Goal: Task Accomplishment & Management: Manage account settings

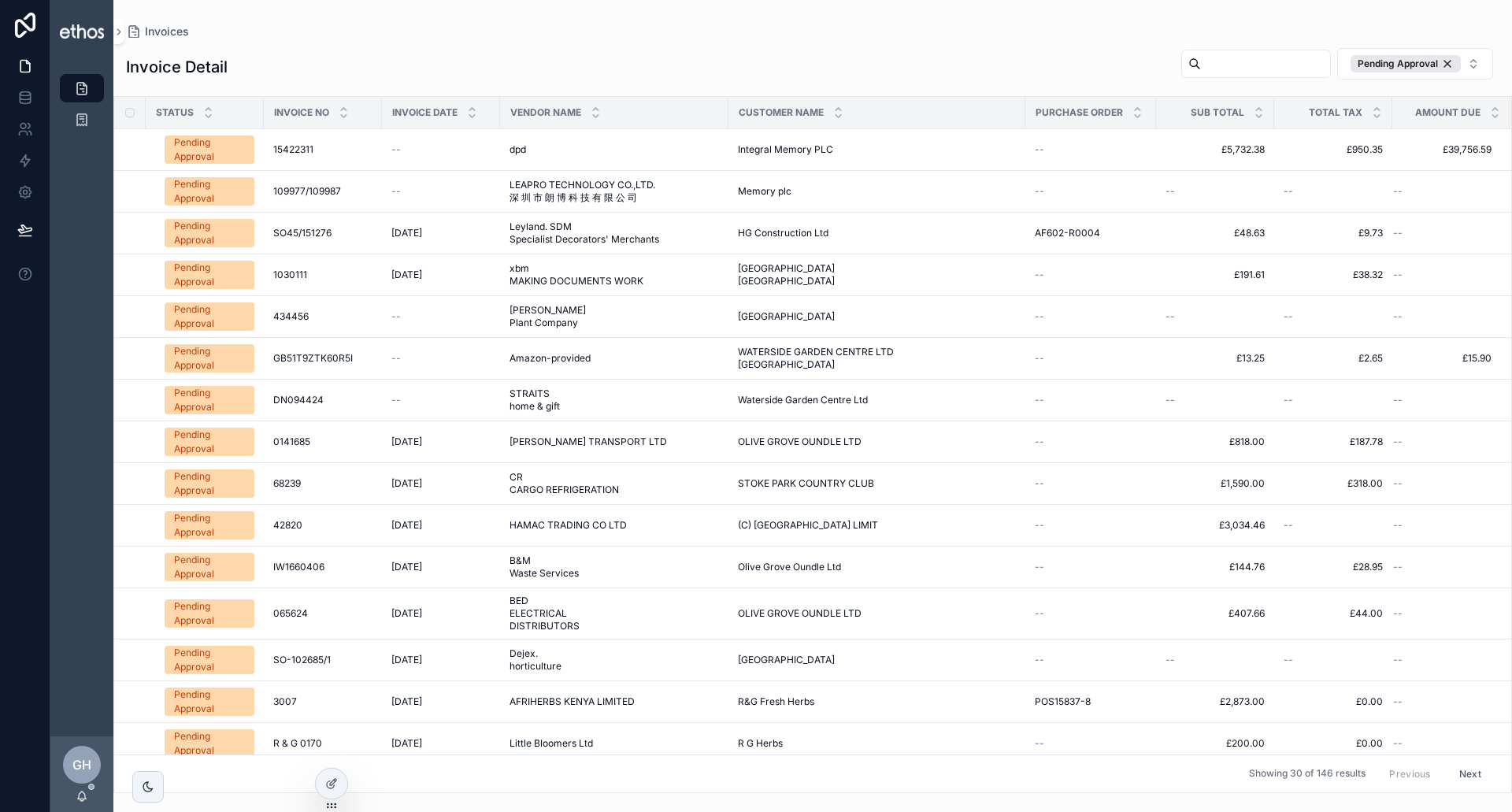
click at [250, 195] on span "Pending Approval" at bounding box center [210, 191] width 90 height 28
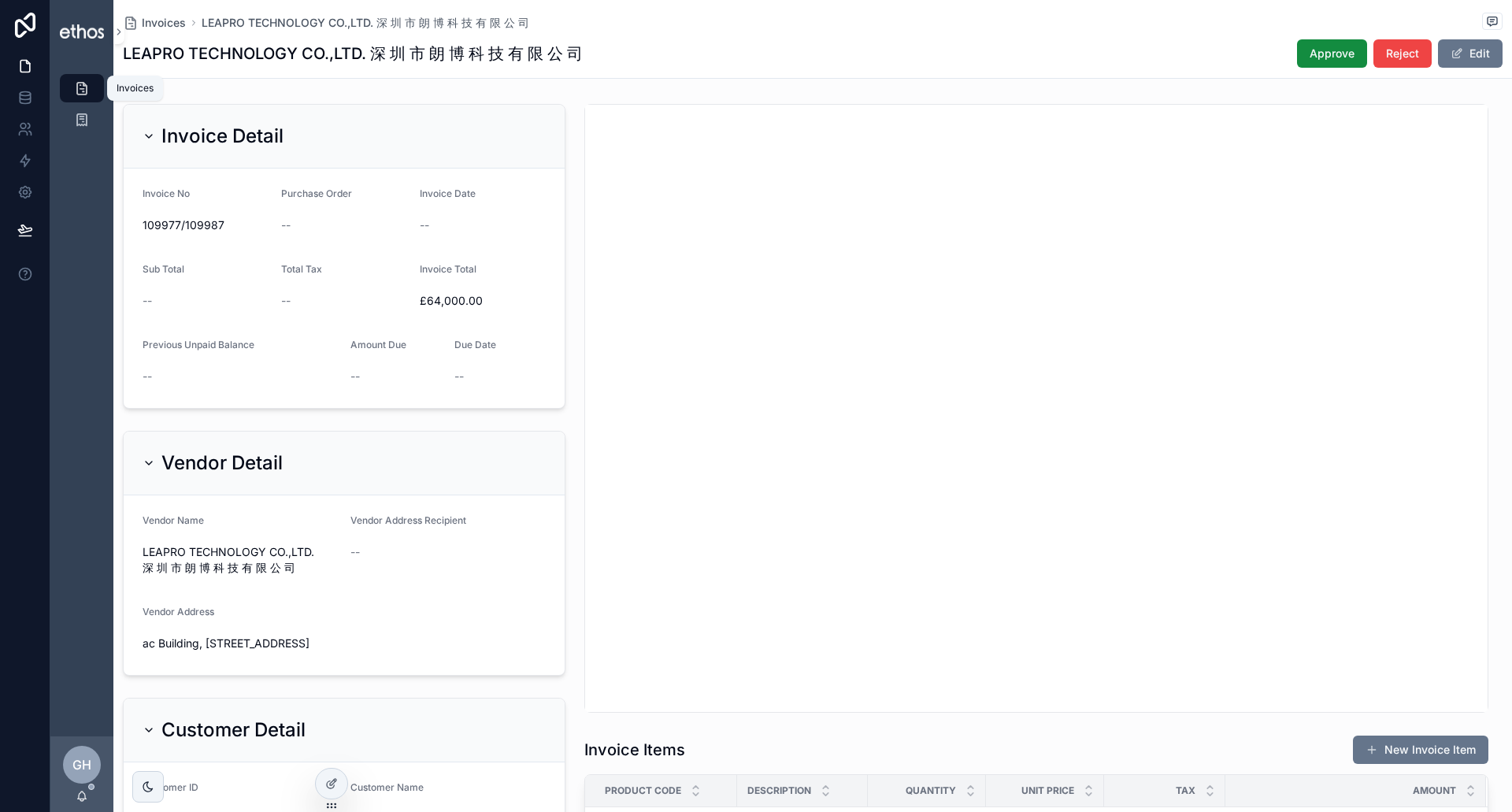
click at [82, 78] on div "Invoices" at bounding box center [82, 89] width 26 height 26
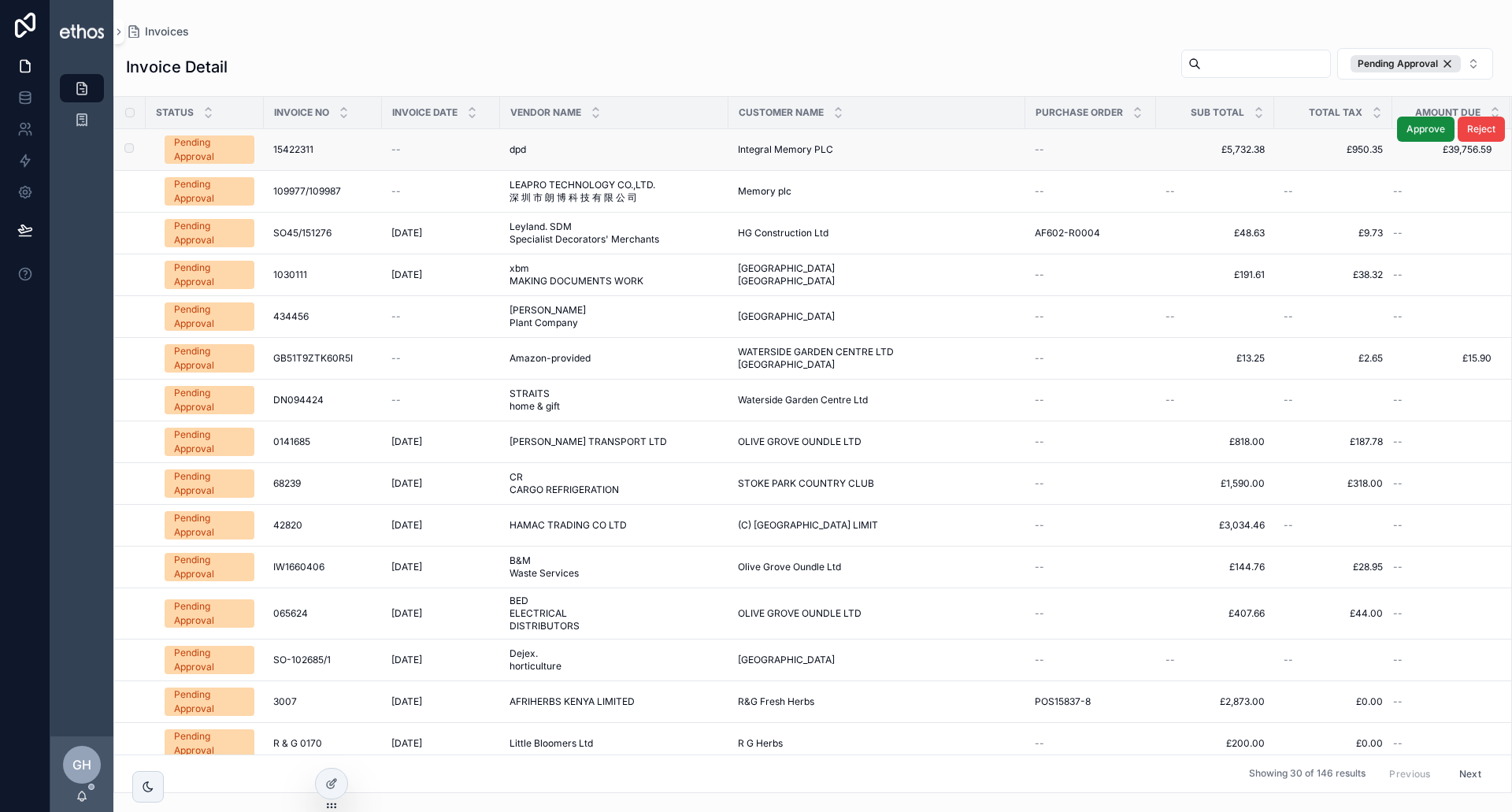
click at [250, 148] on span "Pending Approval" at bounding box center [210, 149] width 90 height 28
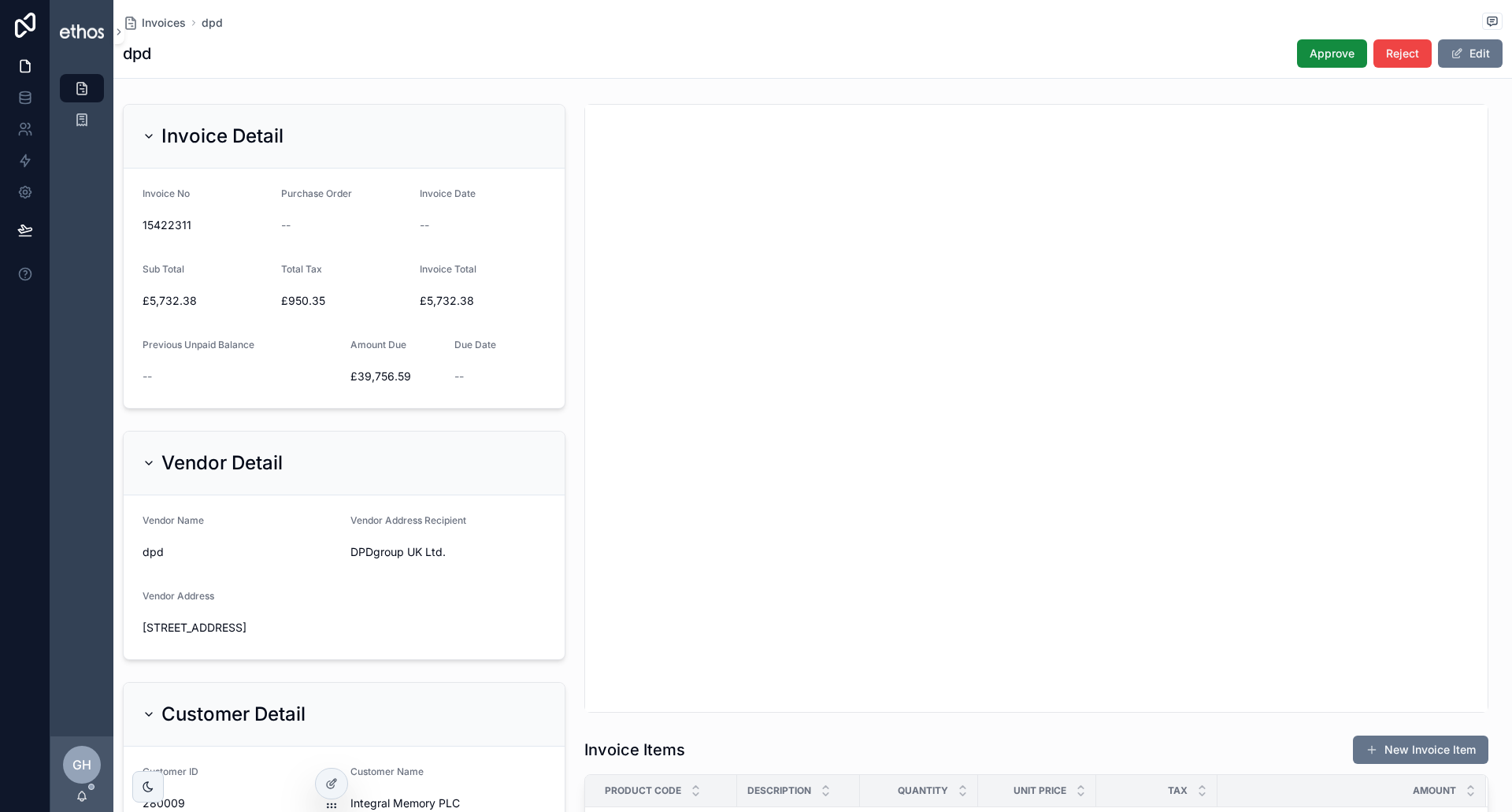
click at [84, 86] on icon "scrollable content" at bounding box center [82, 88] width 16 height 16
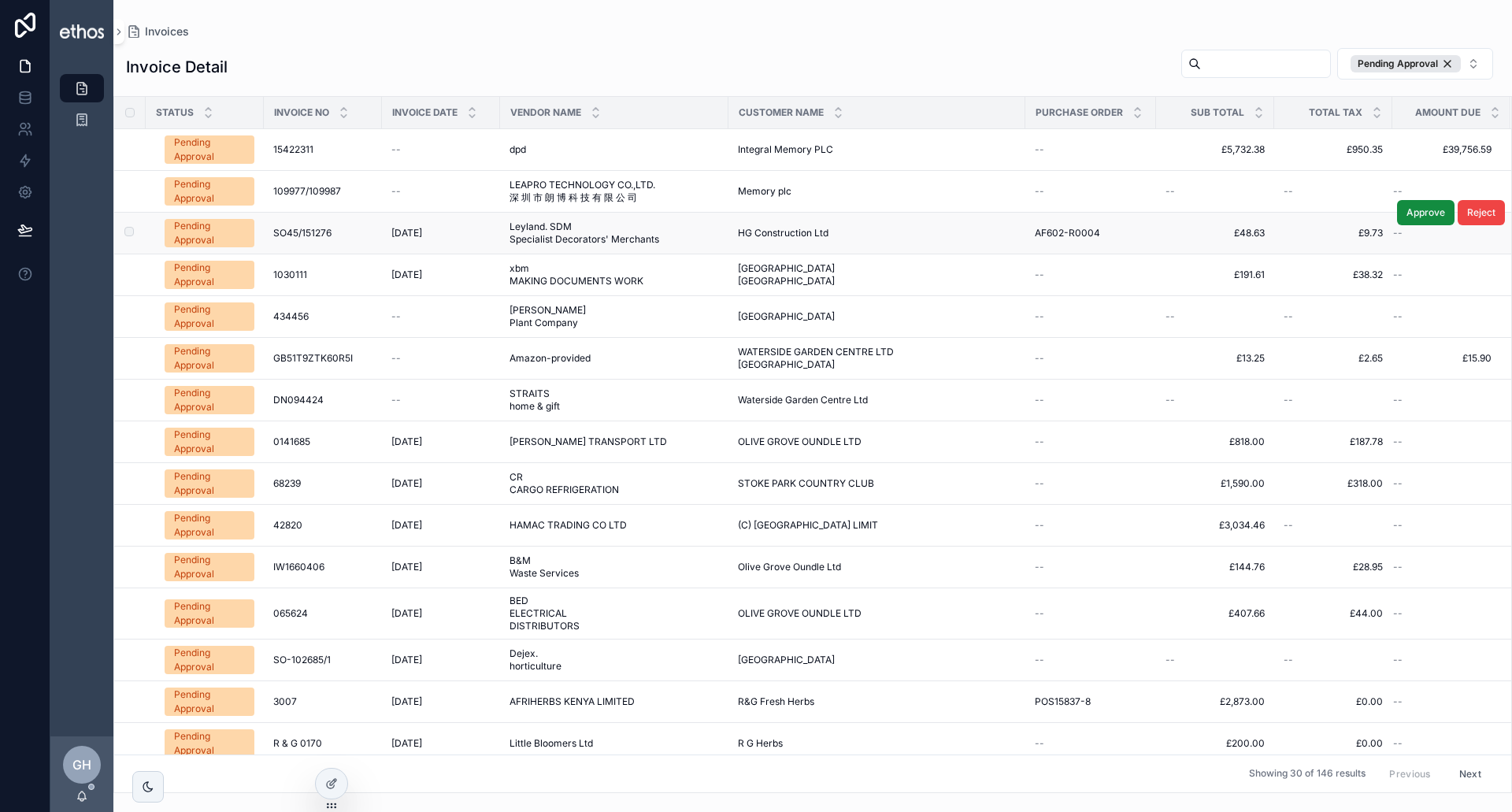
click at [233, 229] on div "Pending Approval" at bounding box center [210, 233] width 71 height 28
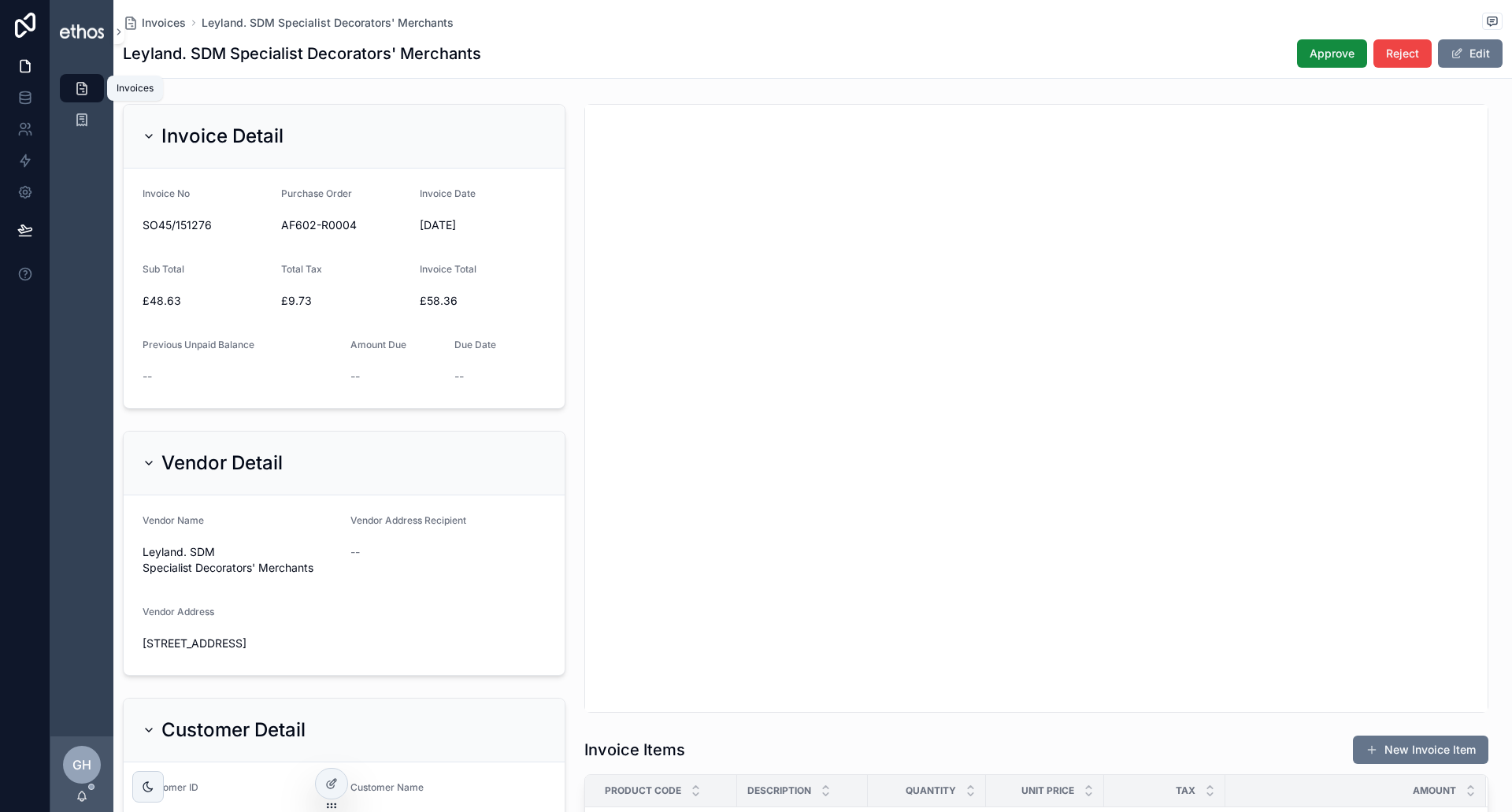
click at [75, 88] on icon "scrollable content" at bounding box center [82, 88] width 16 height 16
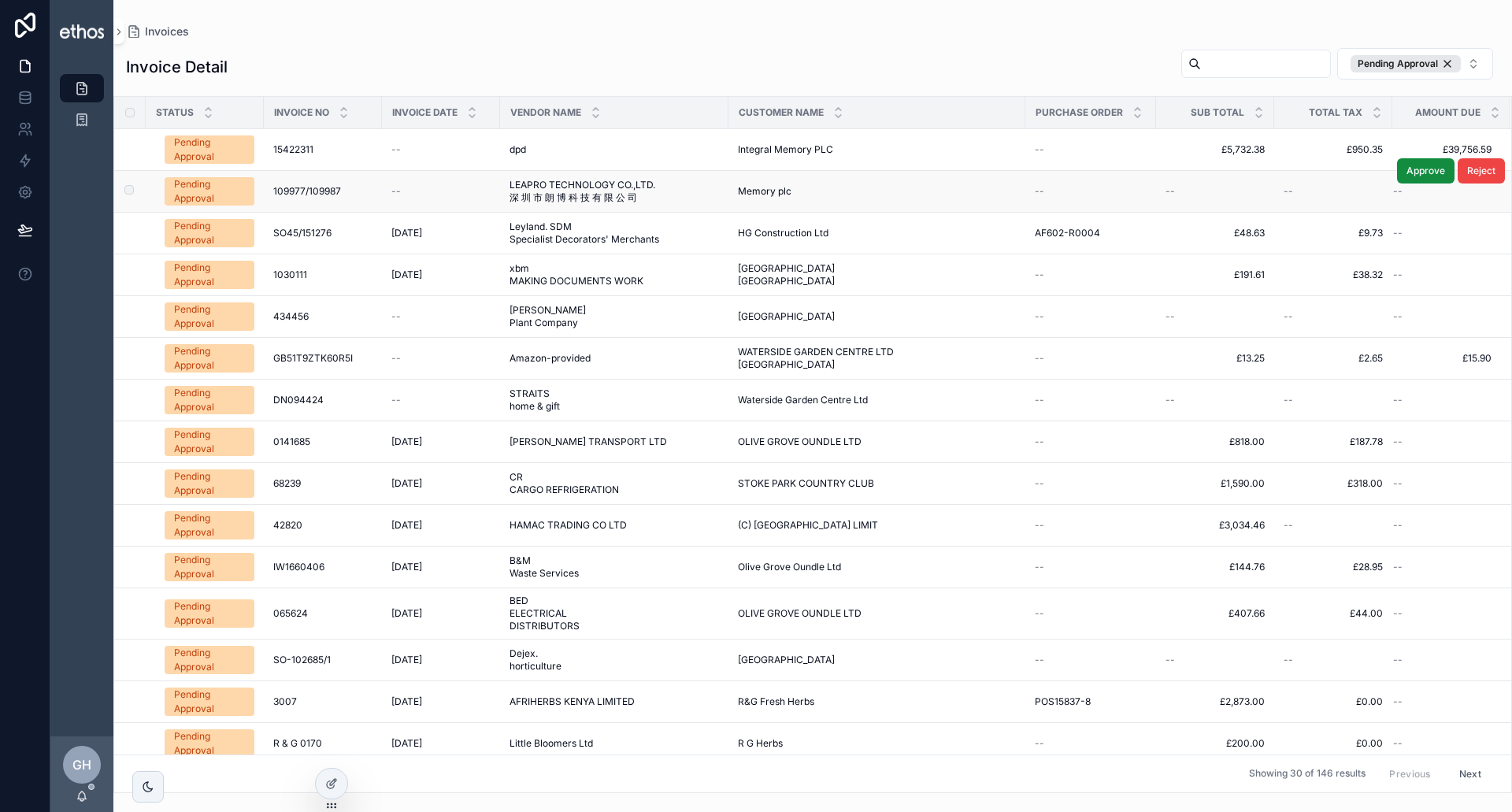
click at [217, 191] on div "Pending Approval" at bounding box center [210, 191] width 71 height 28
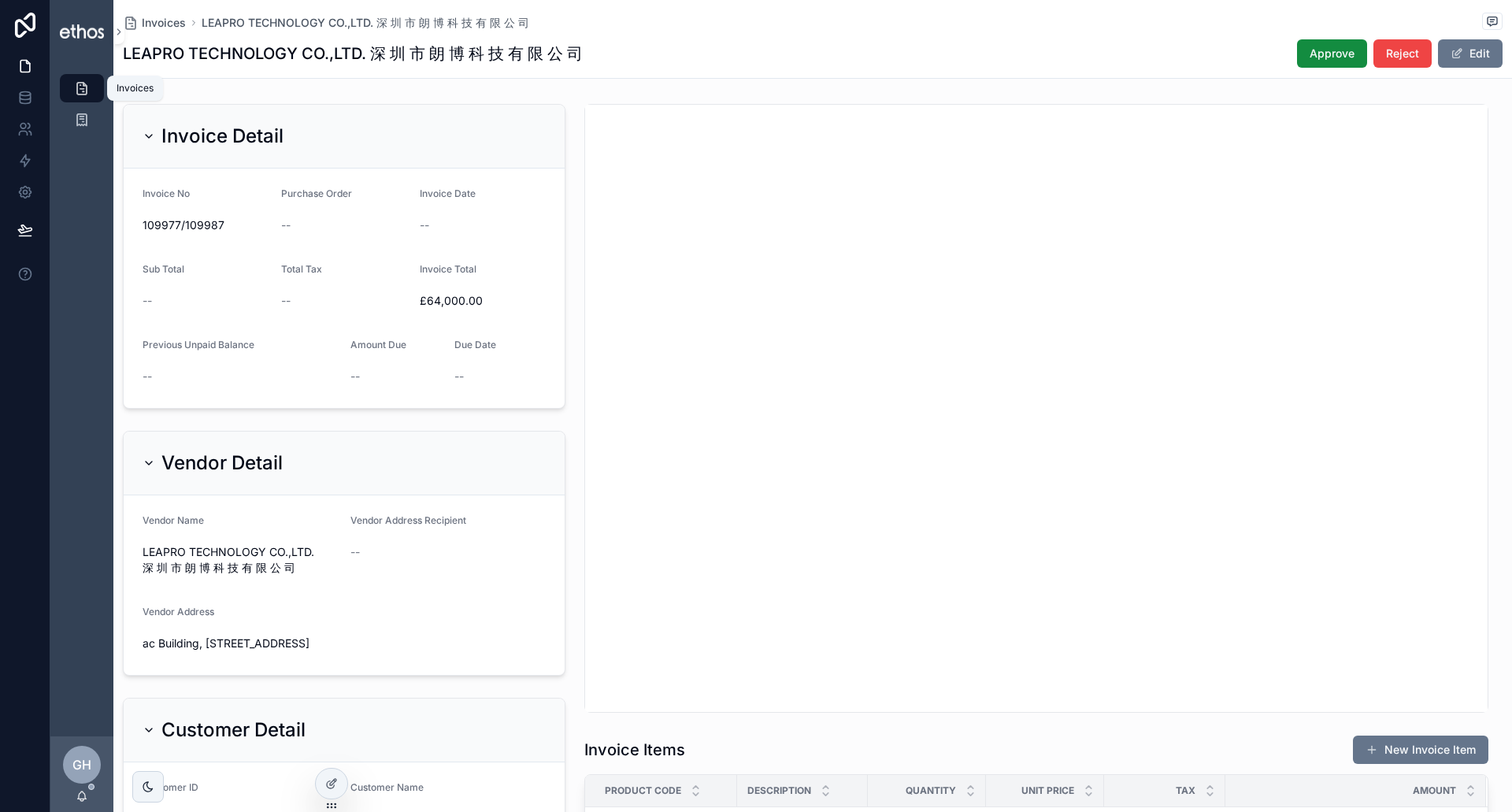
click at [79, 90] on icon "scrollable content" at bounding box center [82, 88] width 16 height 16
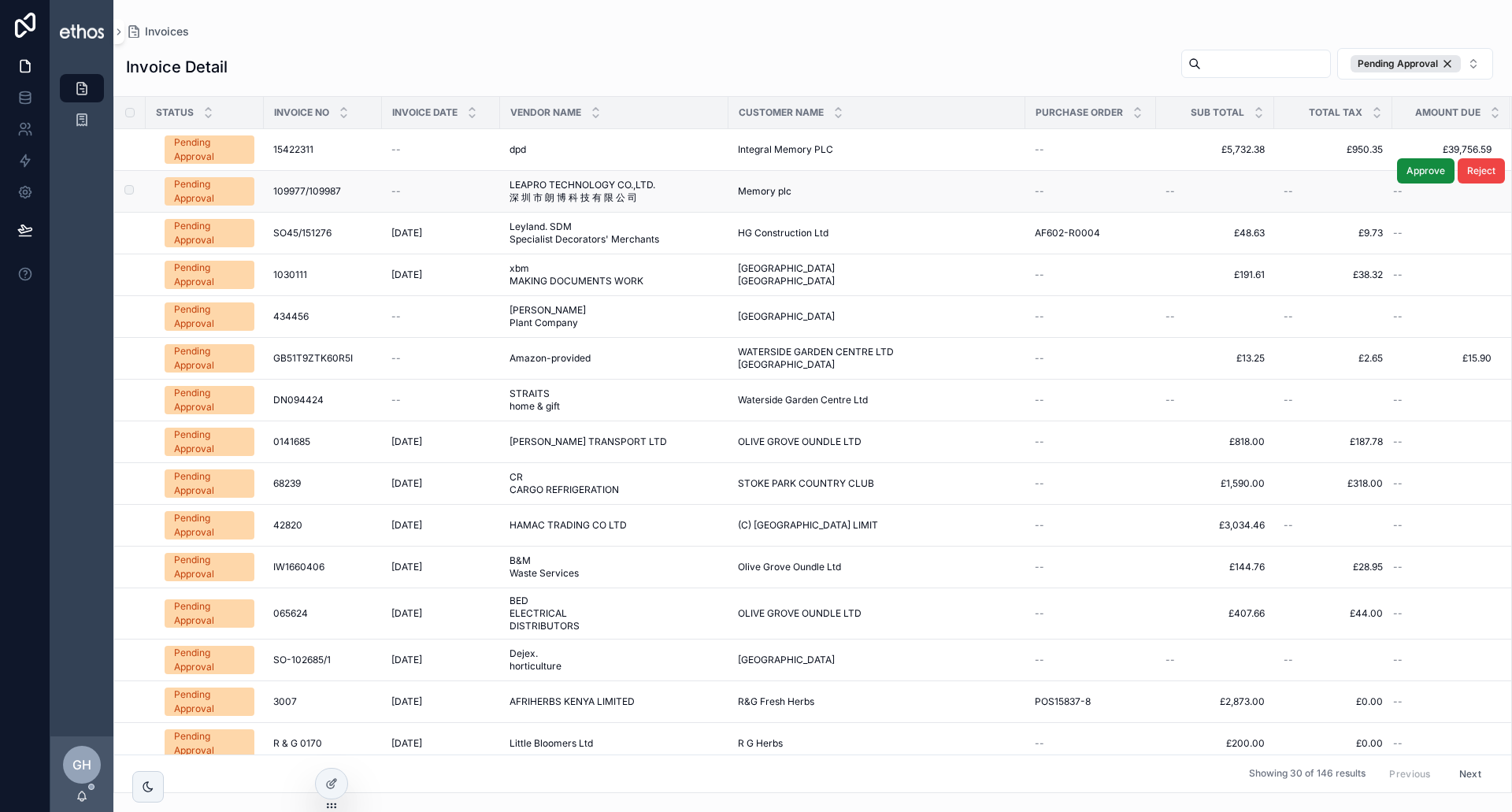
click at [218, 194] on div "Pending Approval" at bounding box center [210, 191] width 71 height 28
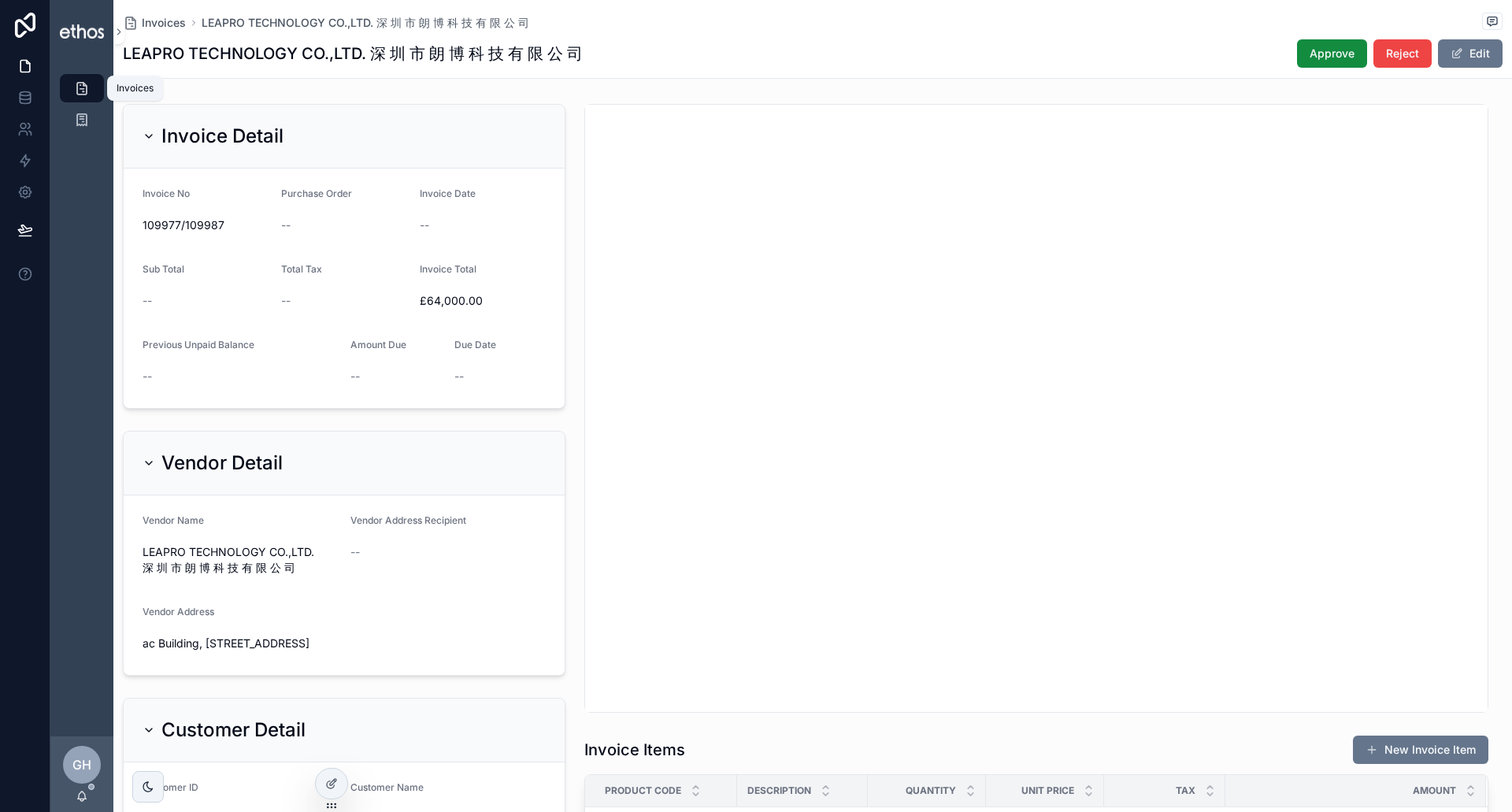
click at [82, 82] on icon "scrollable content" at bounding box center [82, 88] width 16 height 16
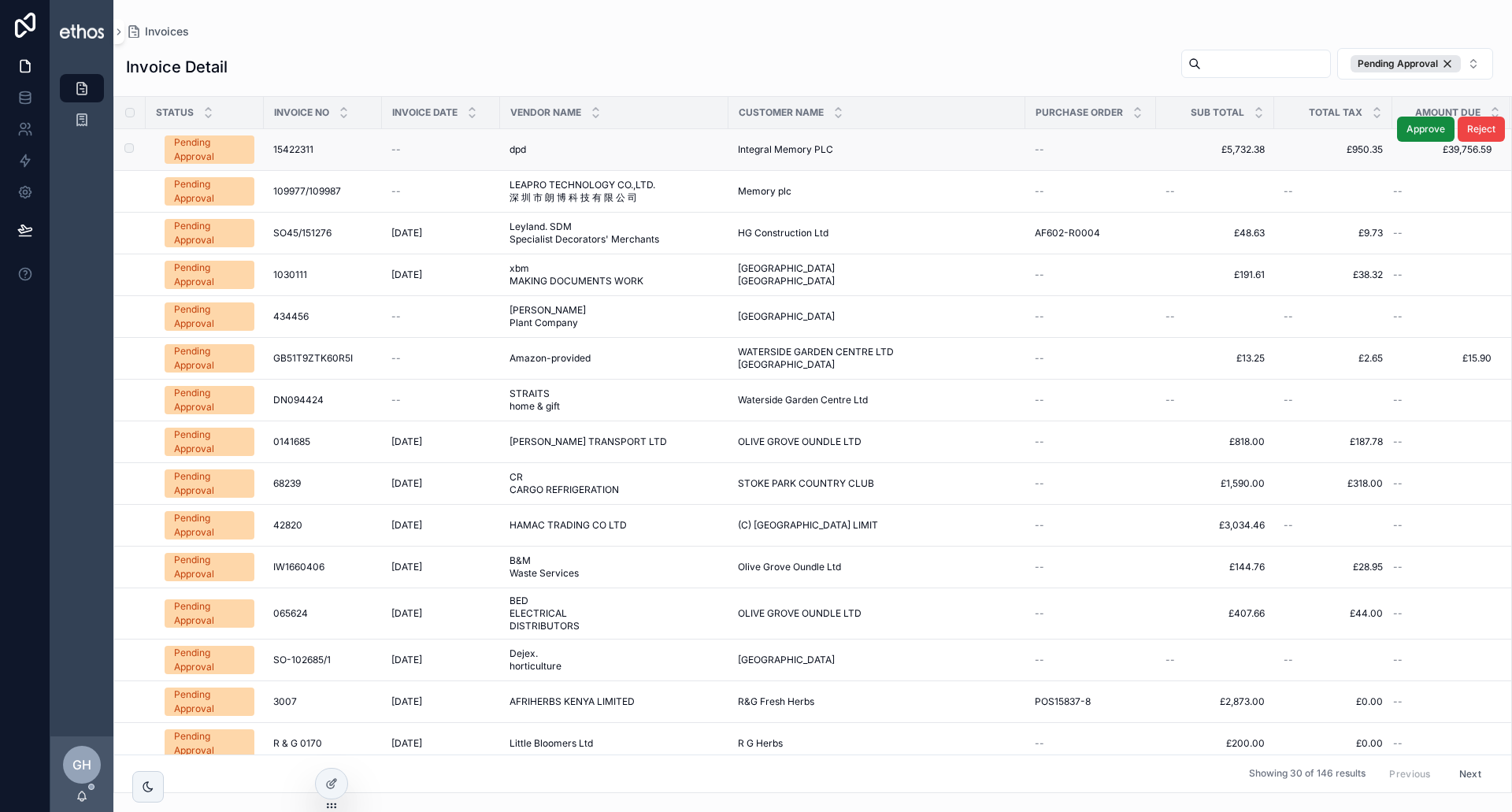
click at [203, 150] on div "Pending Approval" at bounding box center [210, 149] width 71 height 28
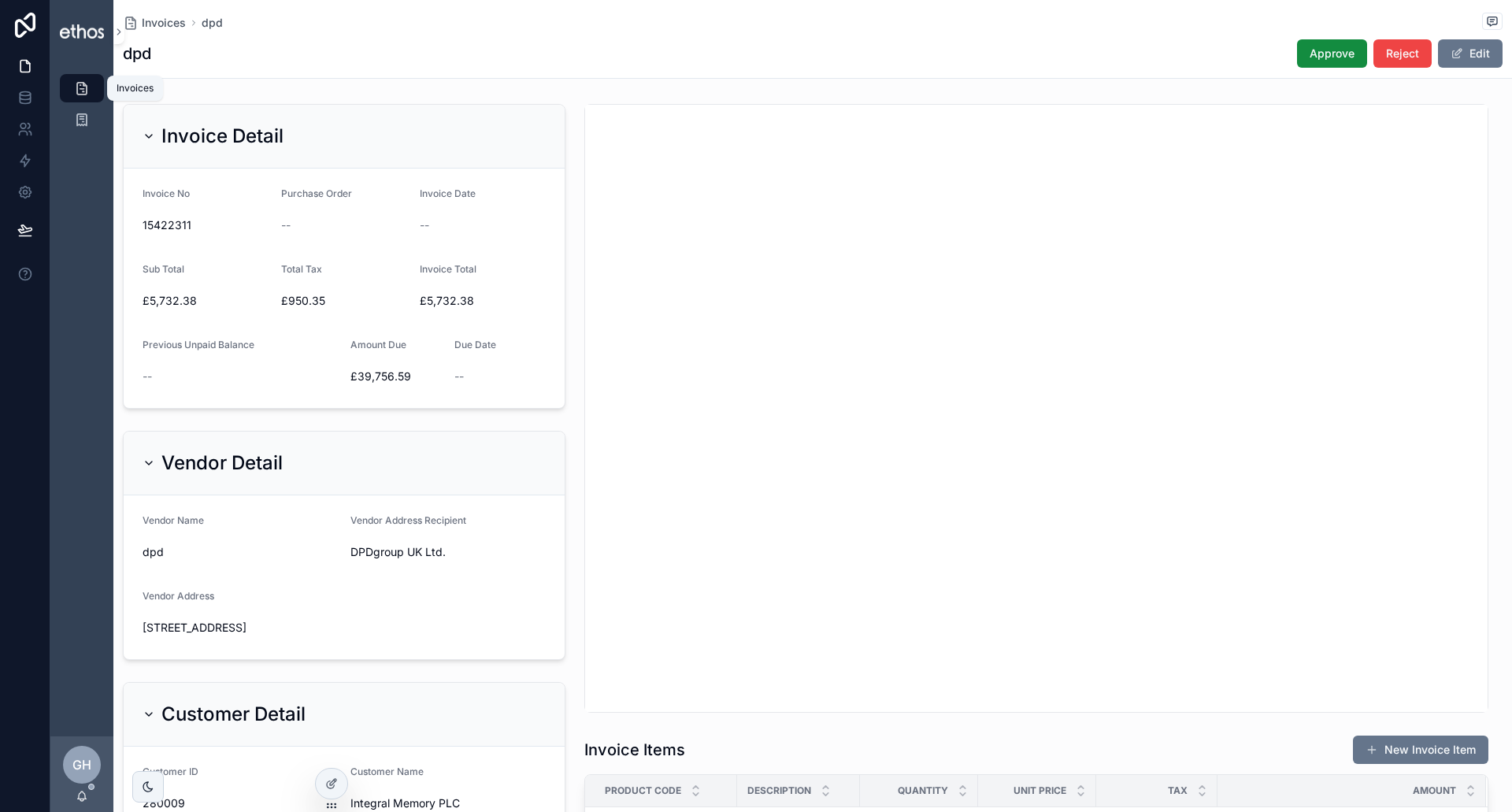
drag, startPoint x: 75, startPoint y: 87, endPoint x: 874, endPoint y: 810, distance: 1077.6
click at [76, 86] on icon "scrollable content" at bounding box center [82, 88] width 16 height 16
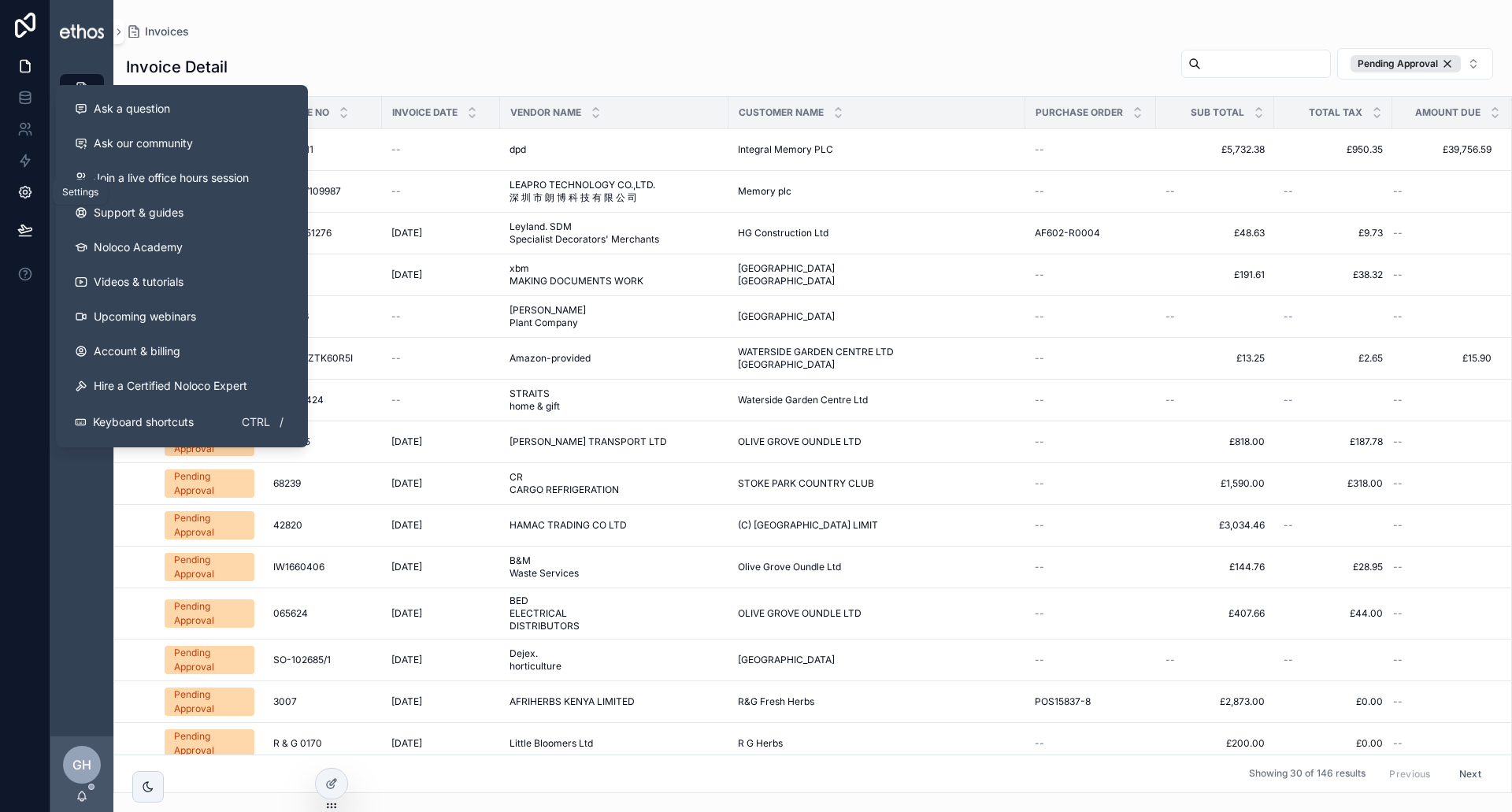
click at [23, 191] on icon at bounding box center [25, 192] width 4 height 4
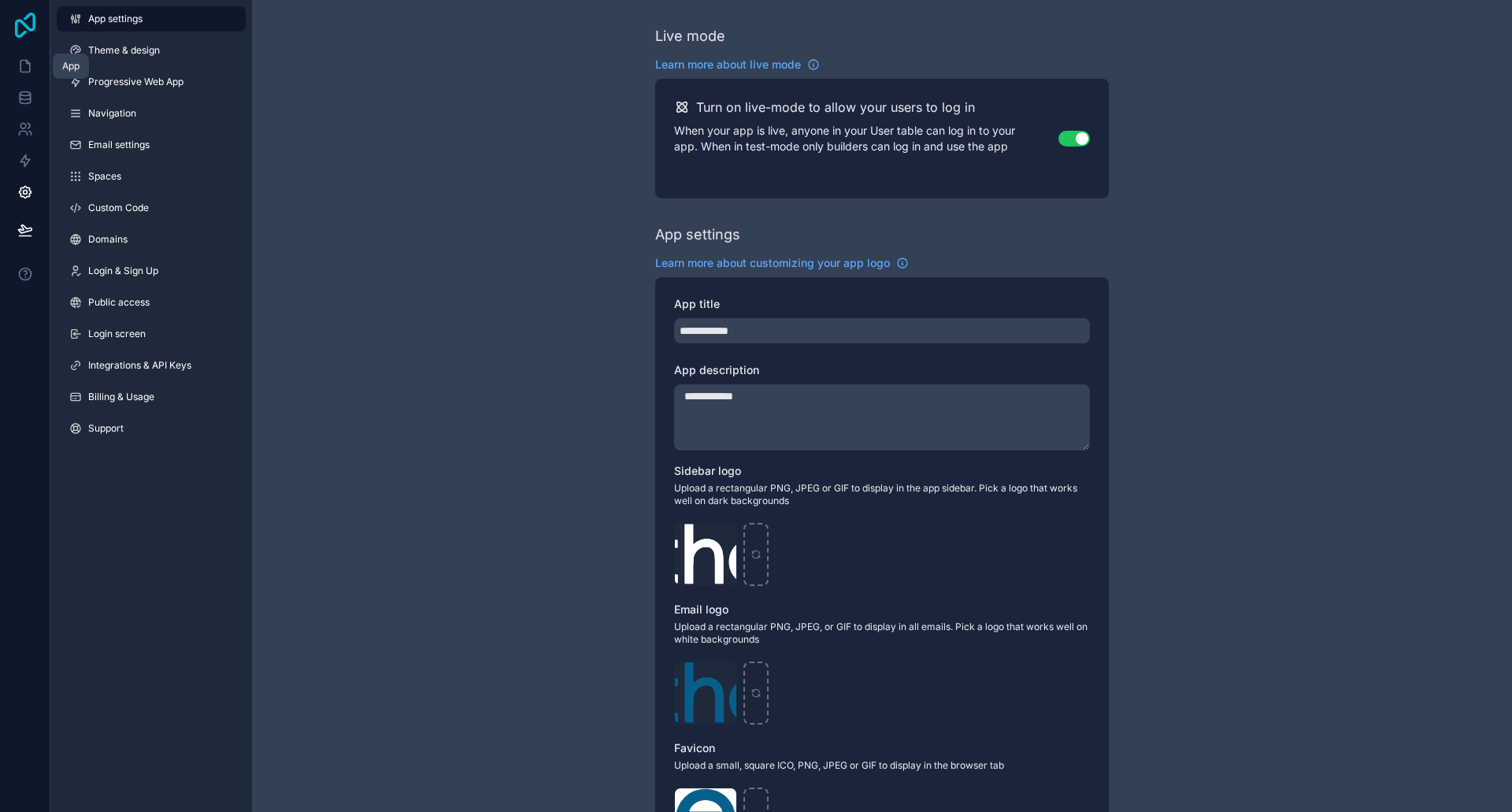
click at [23, 30] on icon at bounding box center [25, 26] width 31 height 26
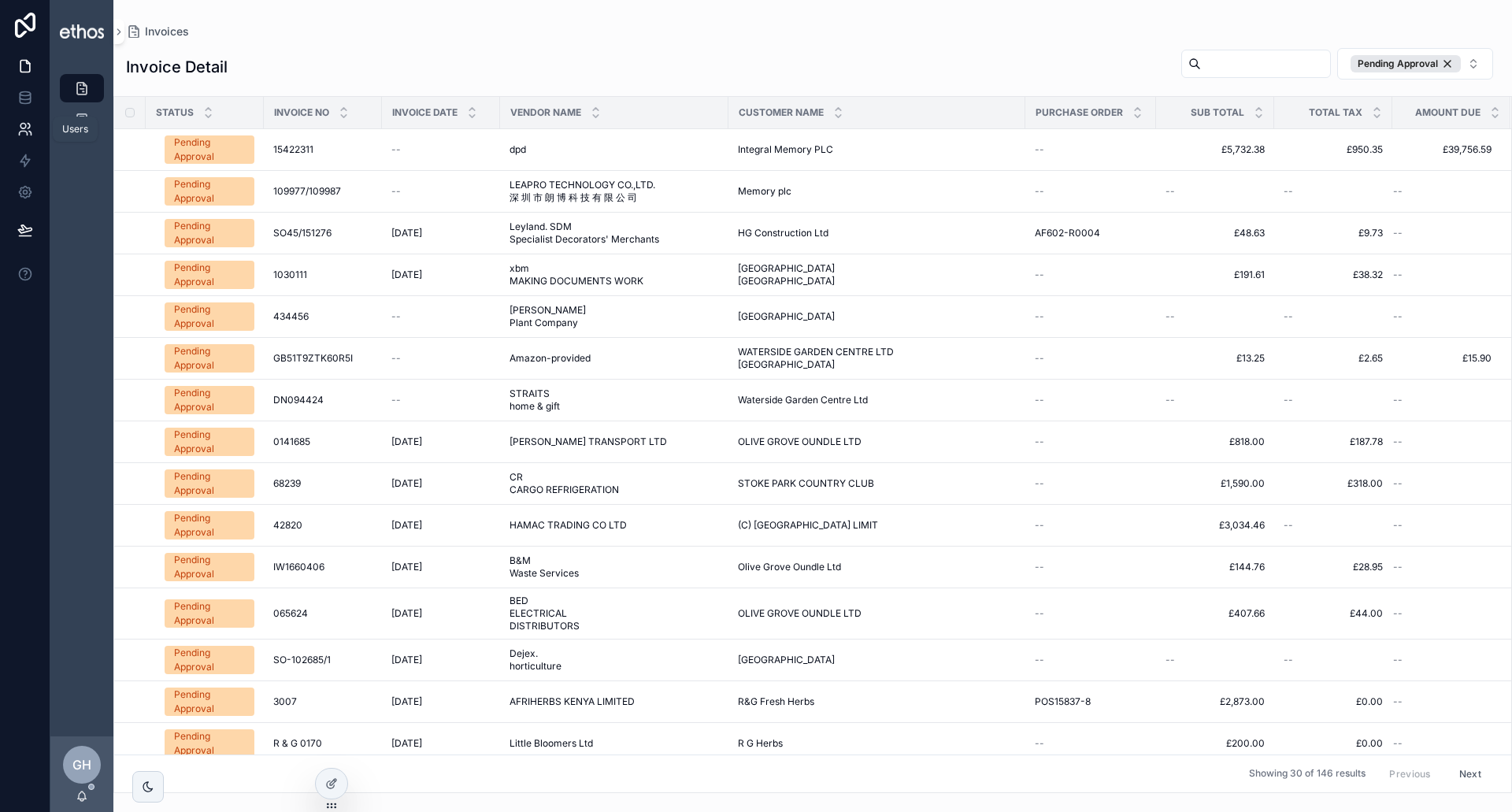
click at [26, 128] on icon at bounding box center [26, 130] width 16 height 16
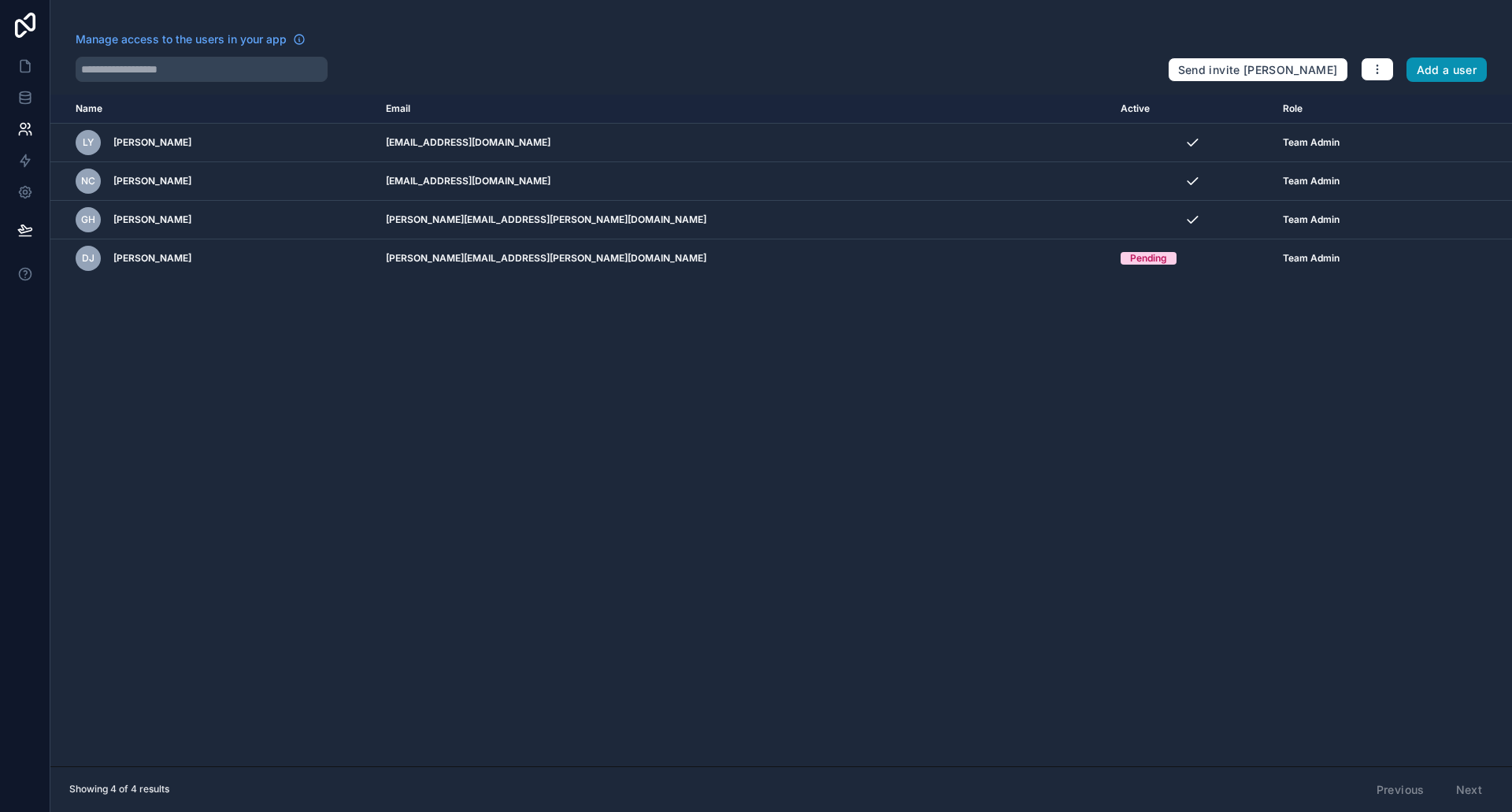
click at [1444, 71] on button "Add a user" at bounding box center [1446, 70] width 81 height 26
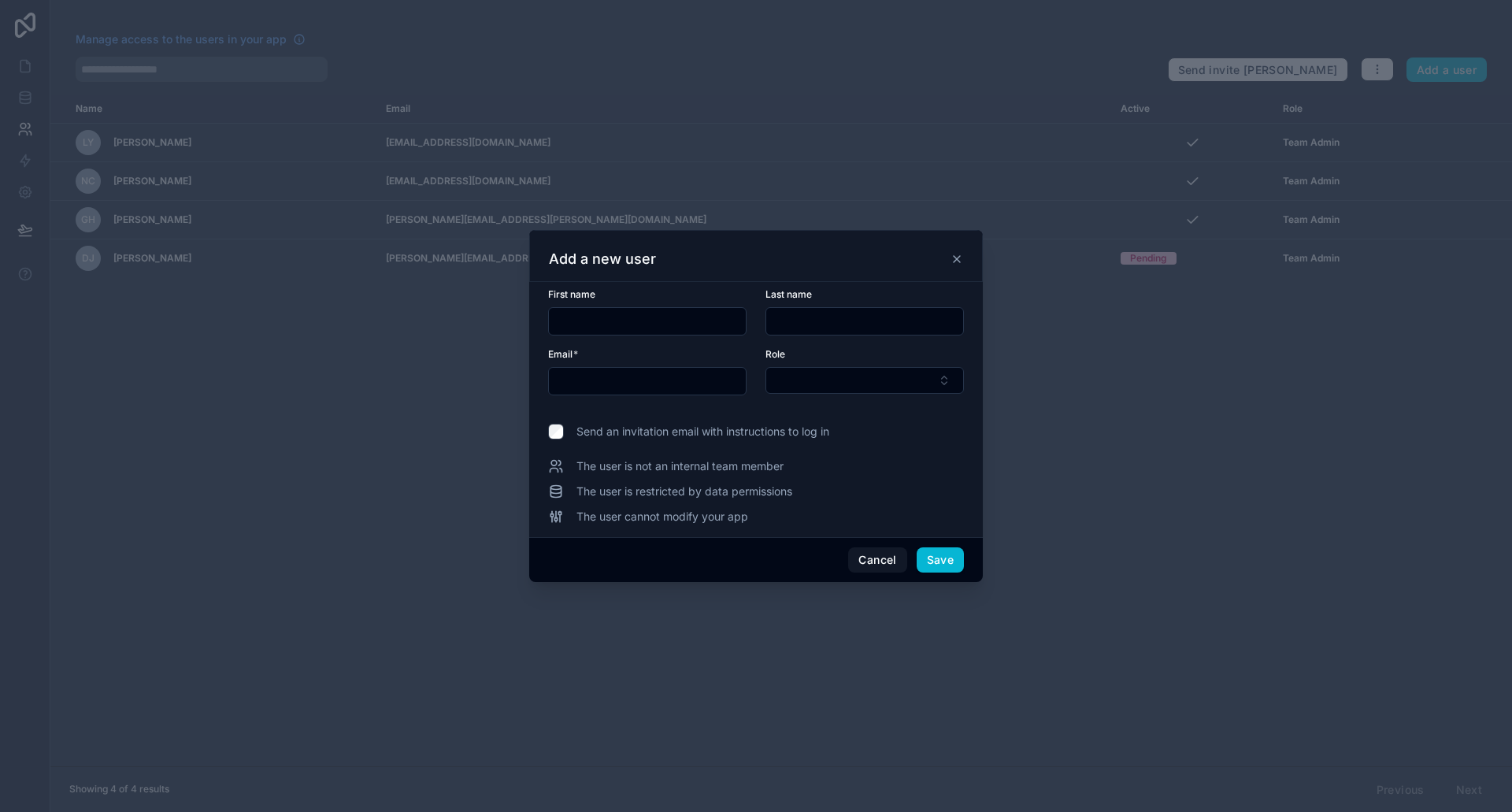
click at [617, 309] on div at bounding box center [647, 321] width 198 height 28
click at [869, 558] on button "Cancel" at bounding box center [877, 560] width 58 height 26
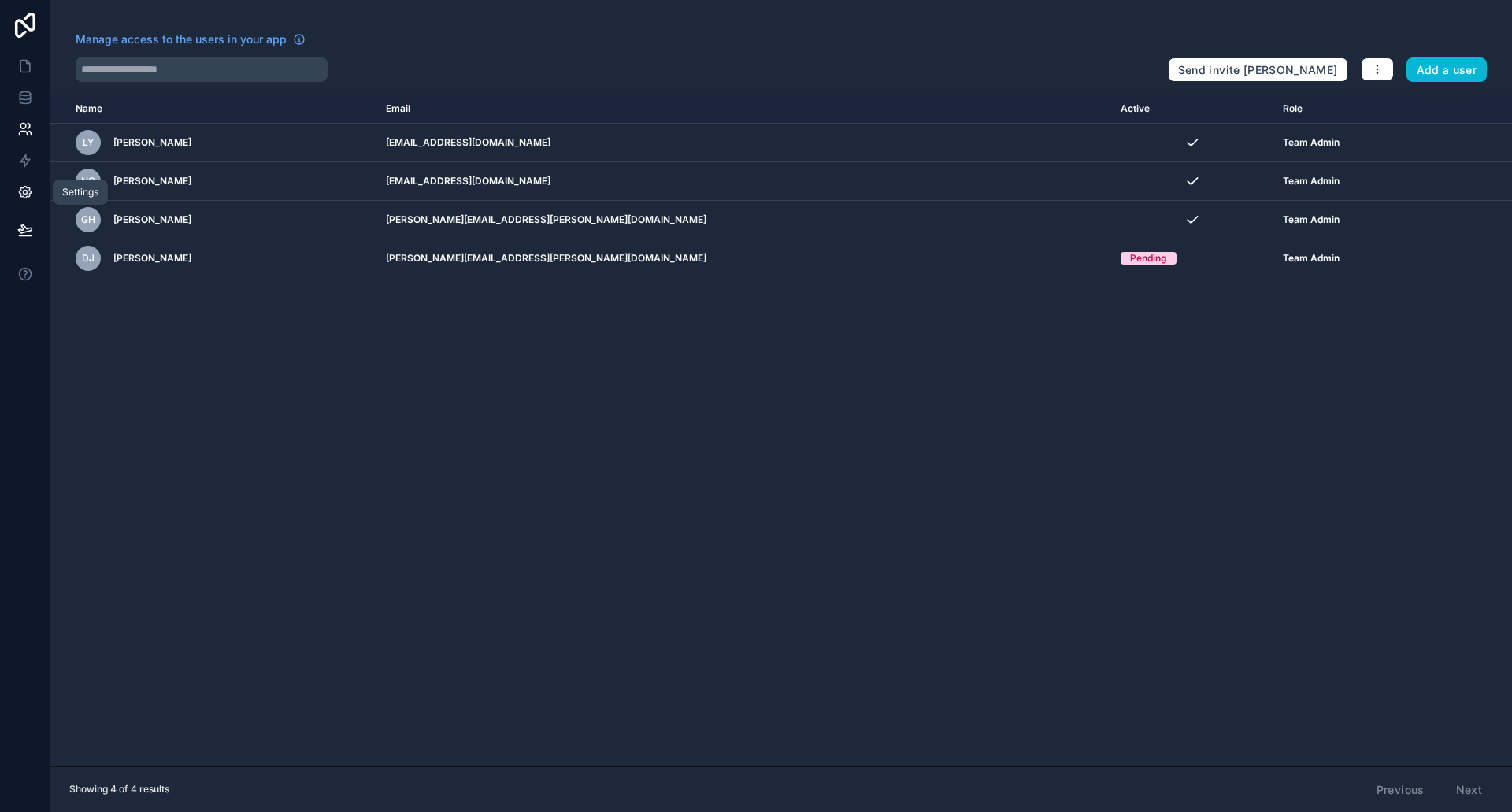
click at [25, 197] on icon at bounding box center [26, 192] width 16 height 16
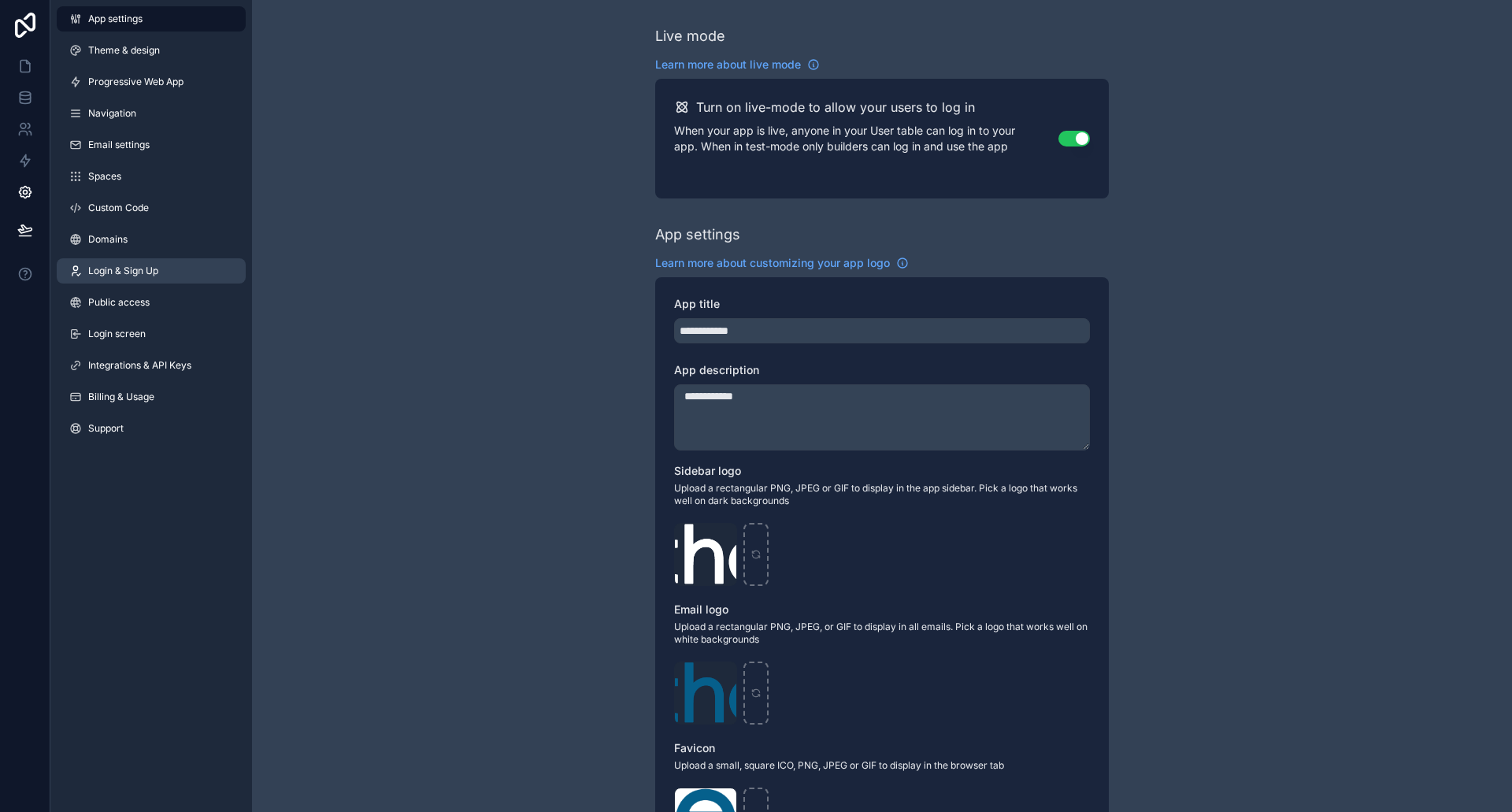
click at [112, 275] on span "Login & Sign Up" at bounding box center [123, 271] width 70 height 13
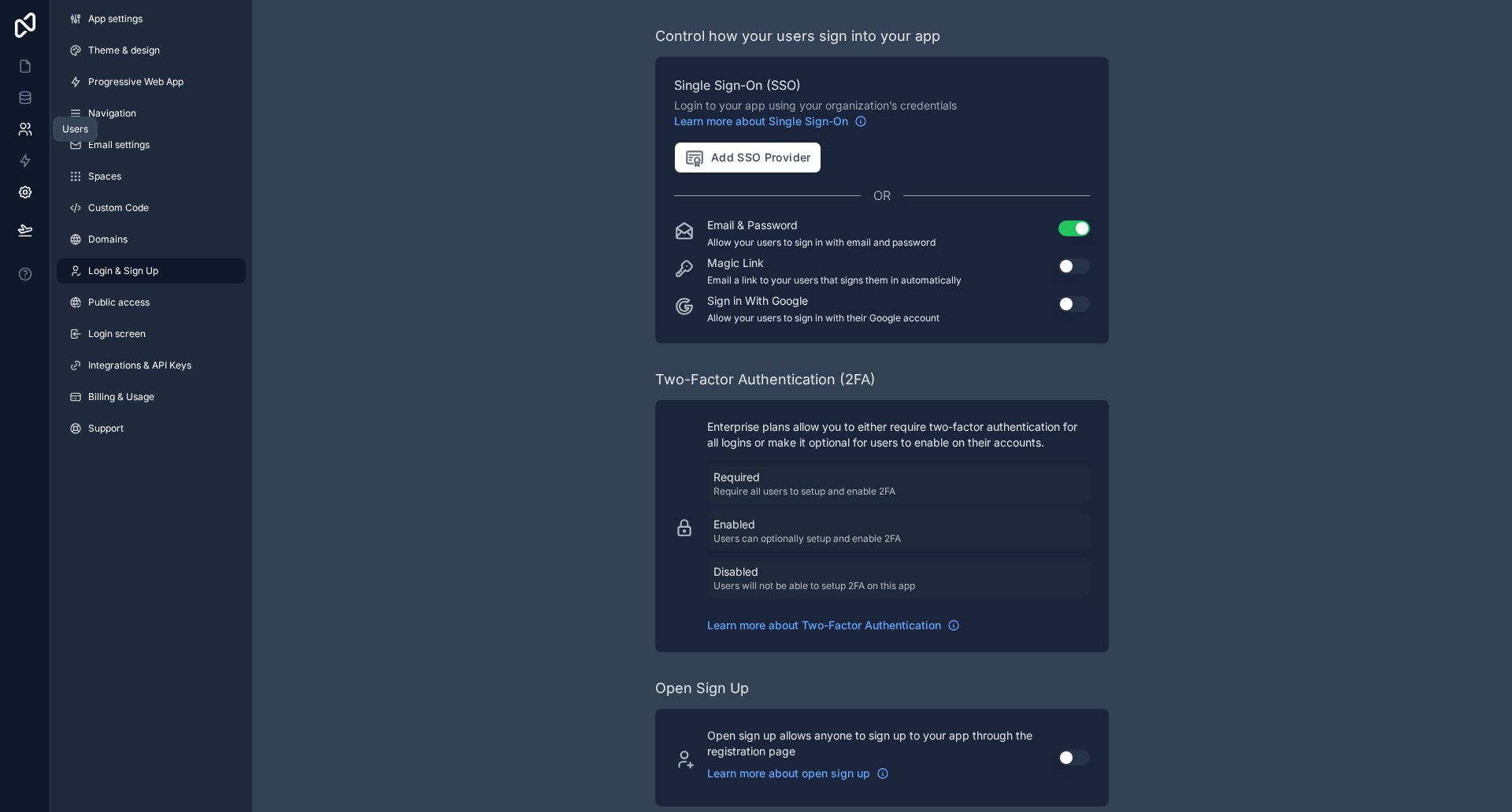
click at [23, 129] on icon at bounding box center [23, 126] width 6 height 6
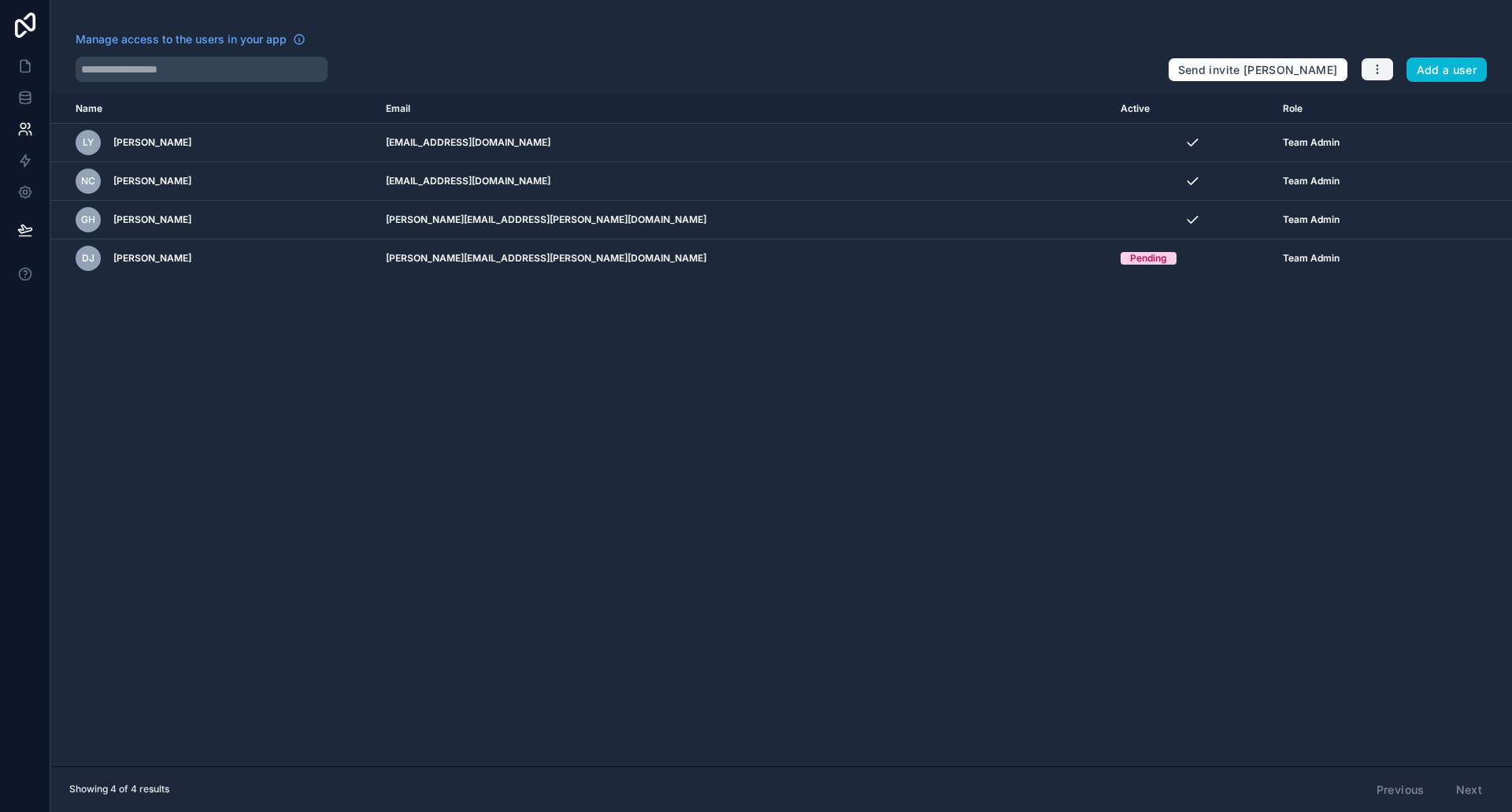
click at [1371, 71] on icon "button" at bounding box center [1378, 70] width 13 height 13
click at [1422, 73] on button "Add a user" at bounding box center [1446, 70] width 81 height 26
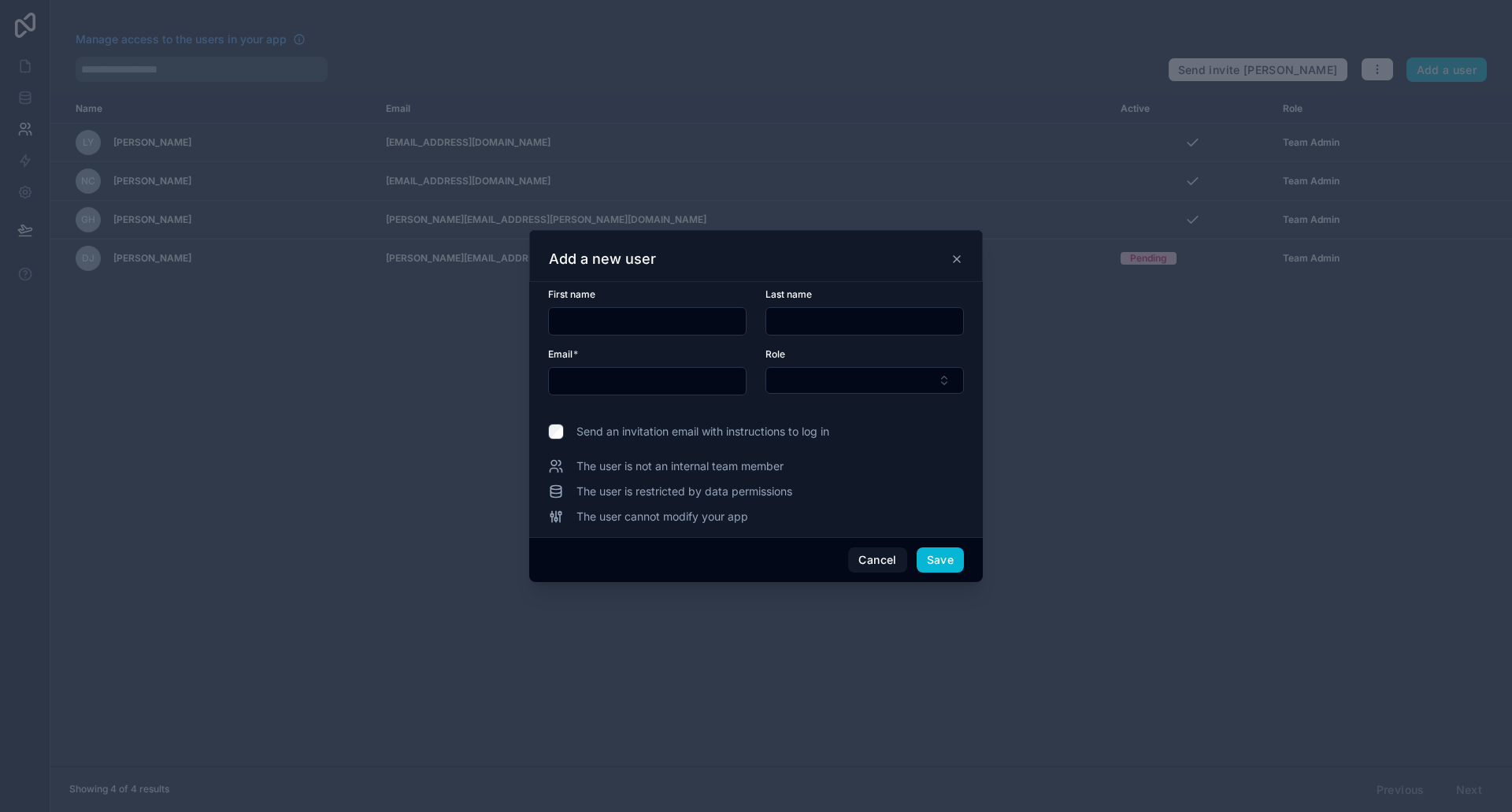
click at [571, 322] on input "text" at bounding box center [647, 322] width 197 height 22
click at [644, 381] on input "text" at bounding box center [647, 382] width 197 height 22
paste input "**********"
drag, startPoint x: 593, startPoint y: 380, endPoint x: 552, endPoint y: 386, distance: 41.4
click at [552, 386] on input "**********" at bounding box center [647, 382] width 197 height 22
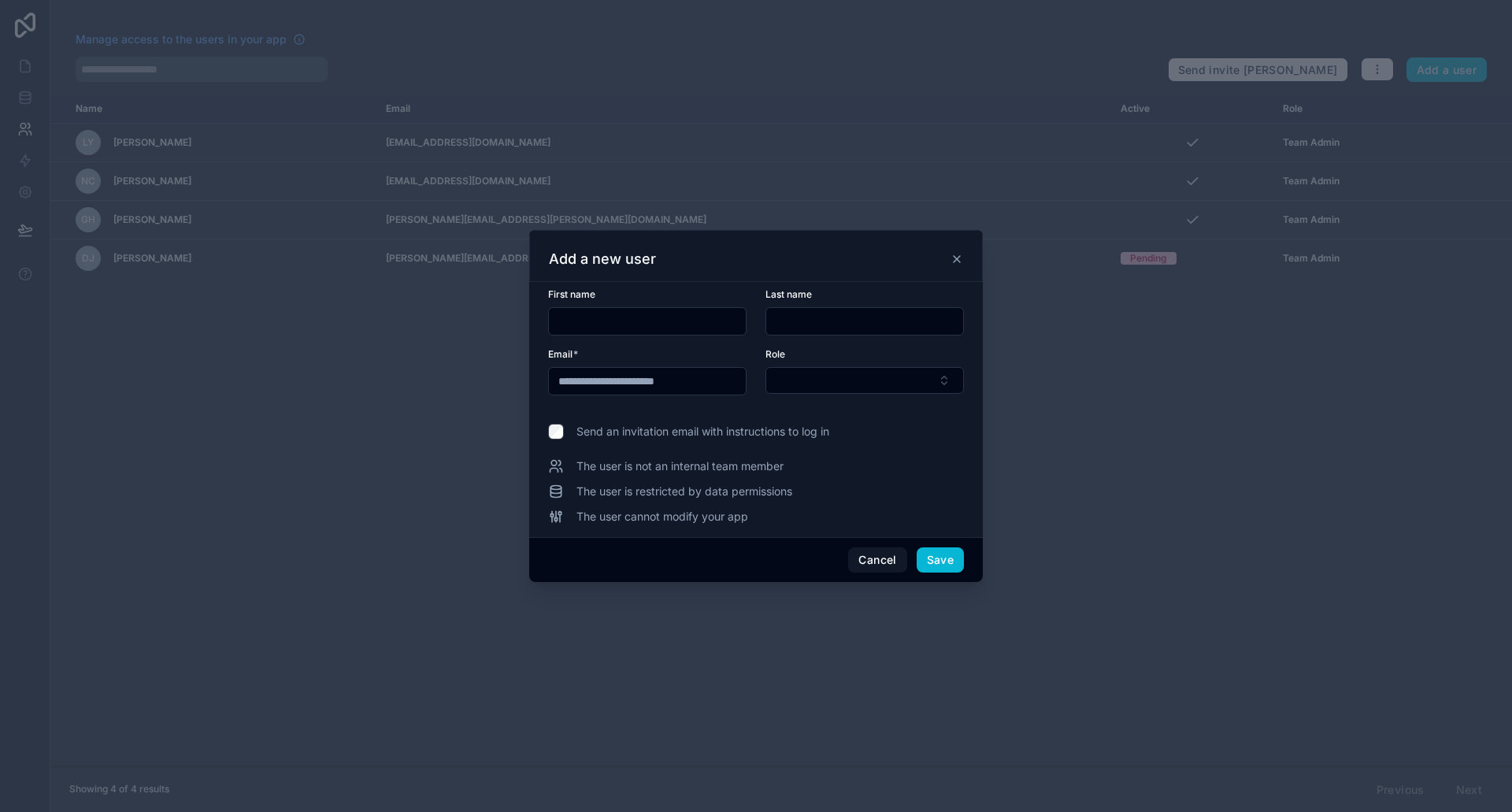
type input "**********"
click at [602, 326] on input "text" at bounding box center [647, 322] width 197 height 22
paste input "******"
type input "******"
drag, startPoint x: 630, startPoint y: 381, endPoint x: 600, endPoint y: 378, distance: 30.1
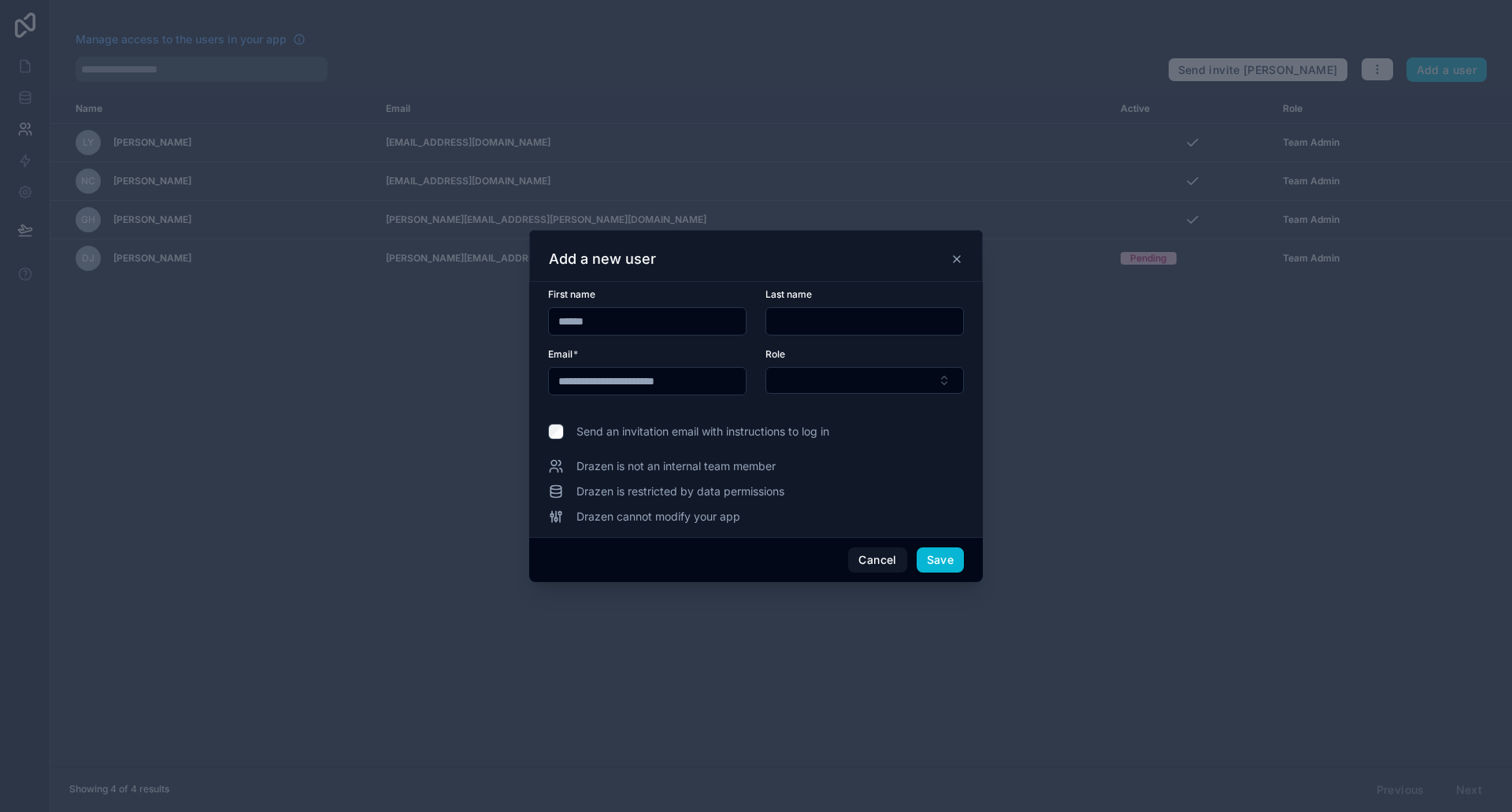
click at [600, 378] on input "**********" at bounding box center [647, 382] width 197 height 22
click at [822, 315] on input "text" at bounding box center [865, 322] width 197 height 22
paste input "*****"
type input "*****"
click at [817, 379] on button "Select Button" at bounding box center [865, 380] width 198 height 26
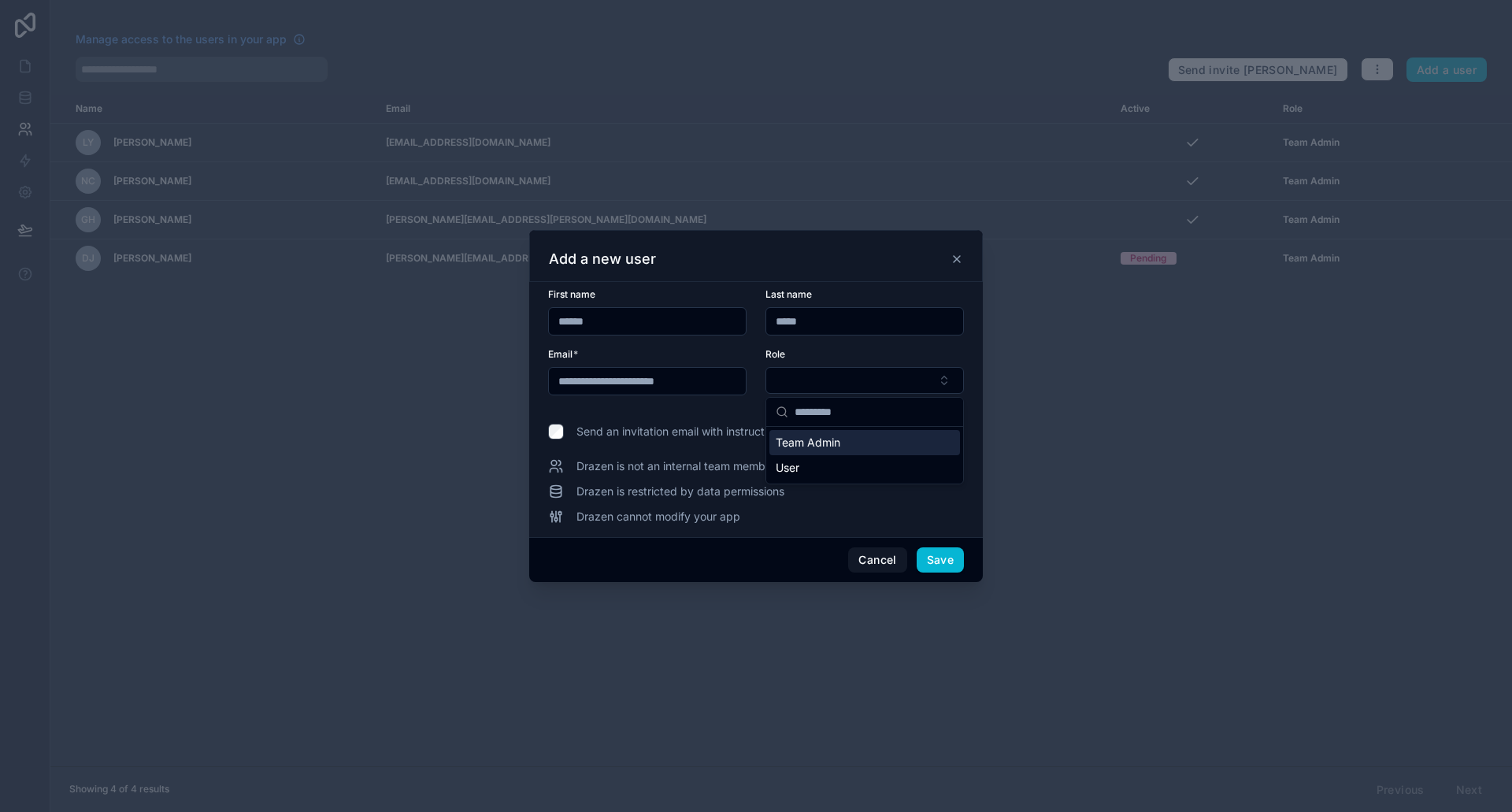
click at [840, 447] on span "Team Admin" at bounding box center [808, 442] width 65 height 16
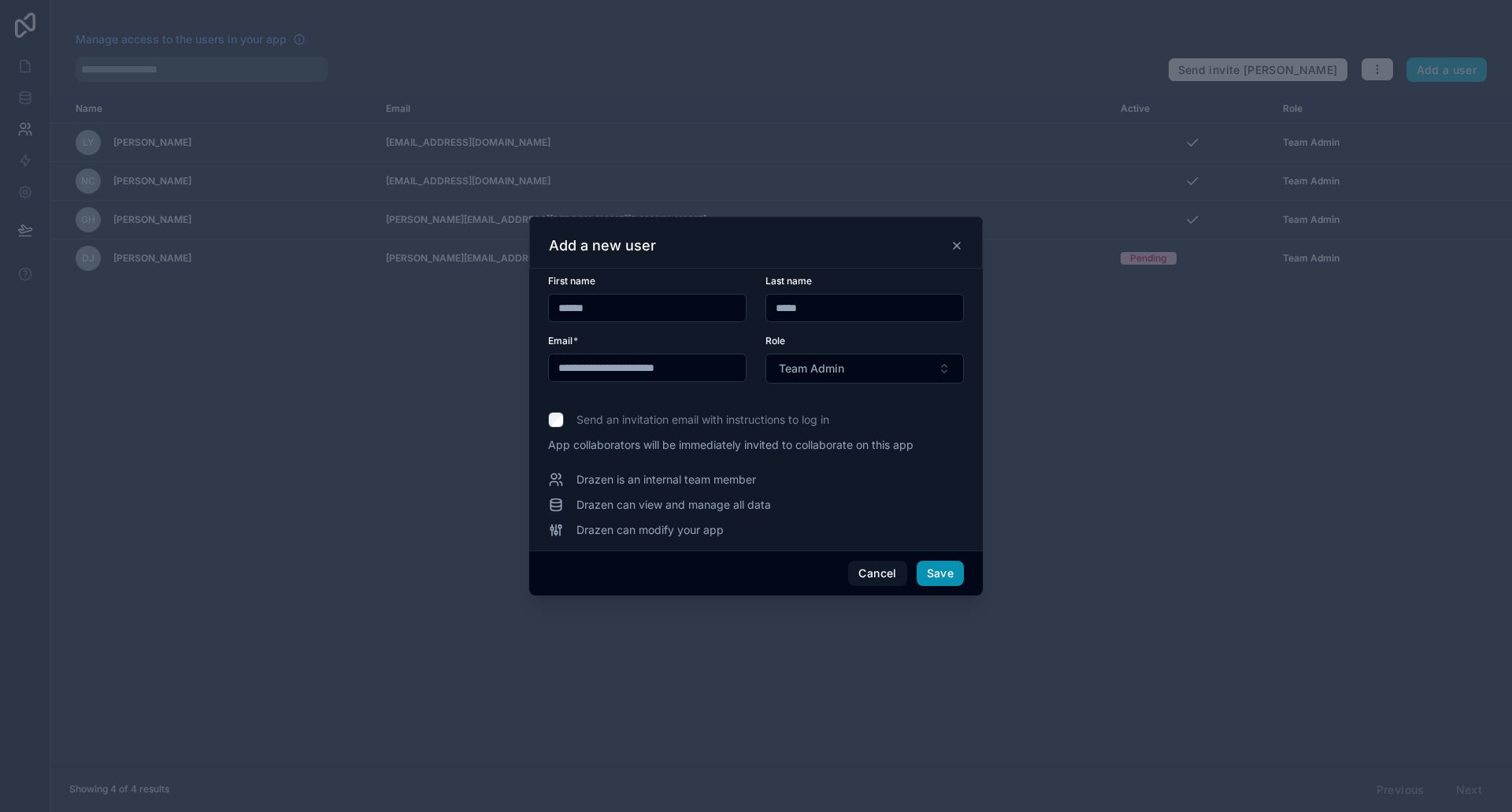
click at [939, 570] on button "Save" at bounding box center [940, 574] width 47 height 26
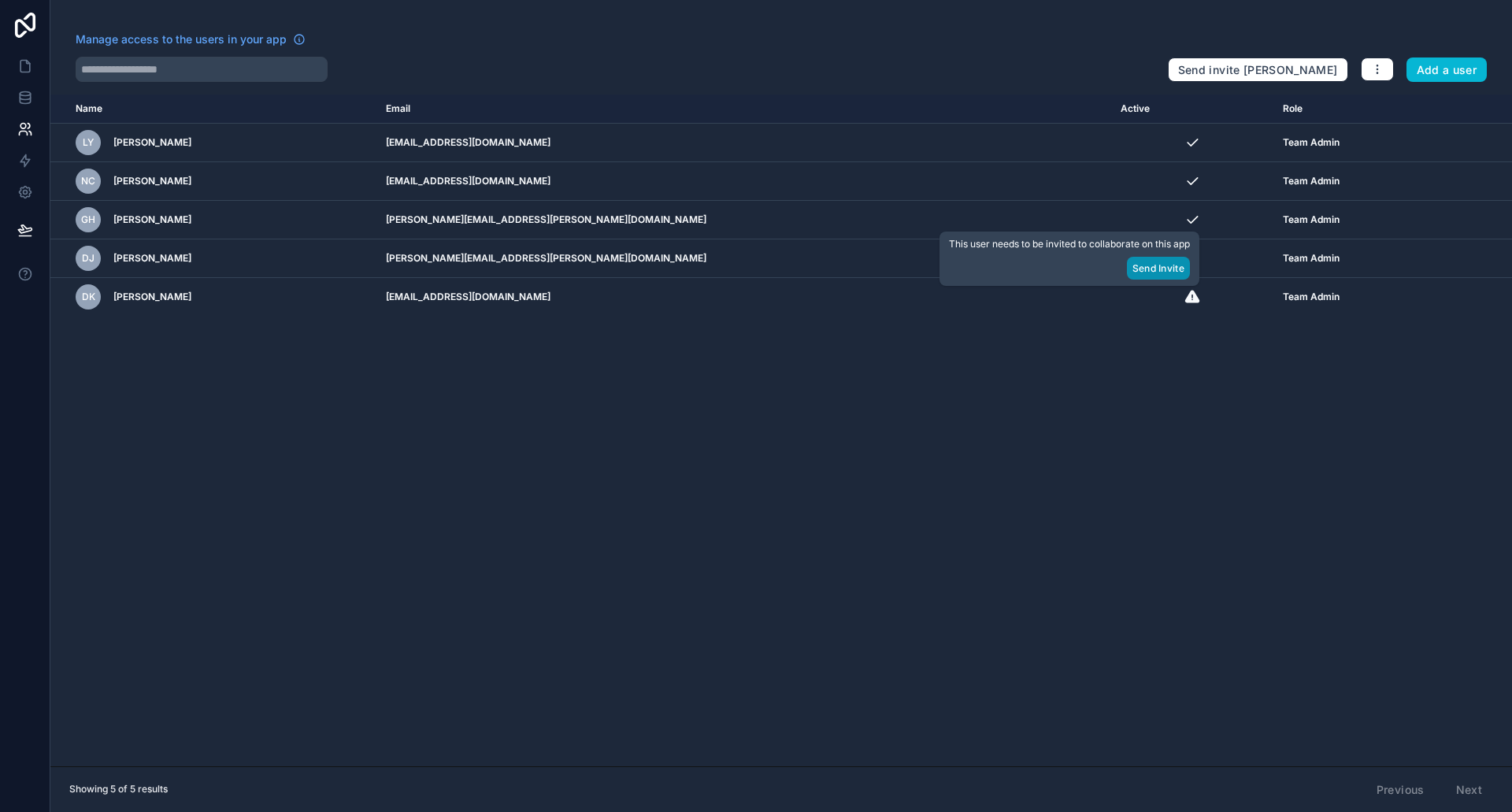
click at [1149, 268] on button "Send Invite" at bounding box center [1158, 268] width 63 height 23
click at [25, 98] on icon at bounding box center [26, 98] width 16 height 16
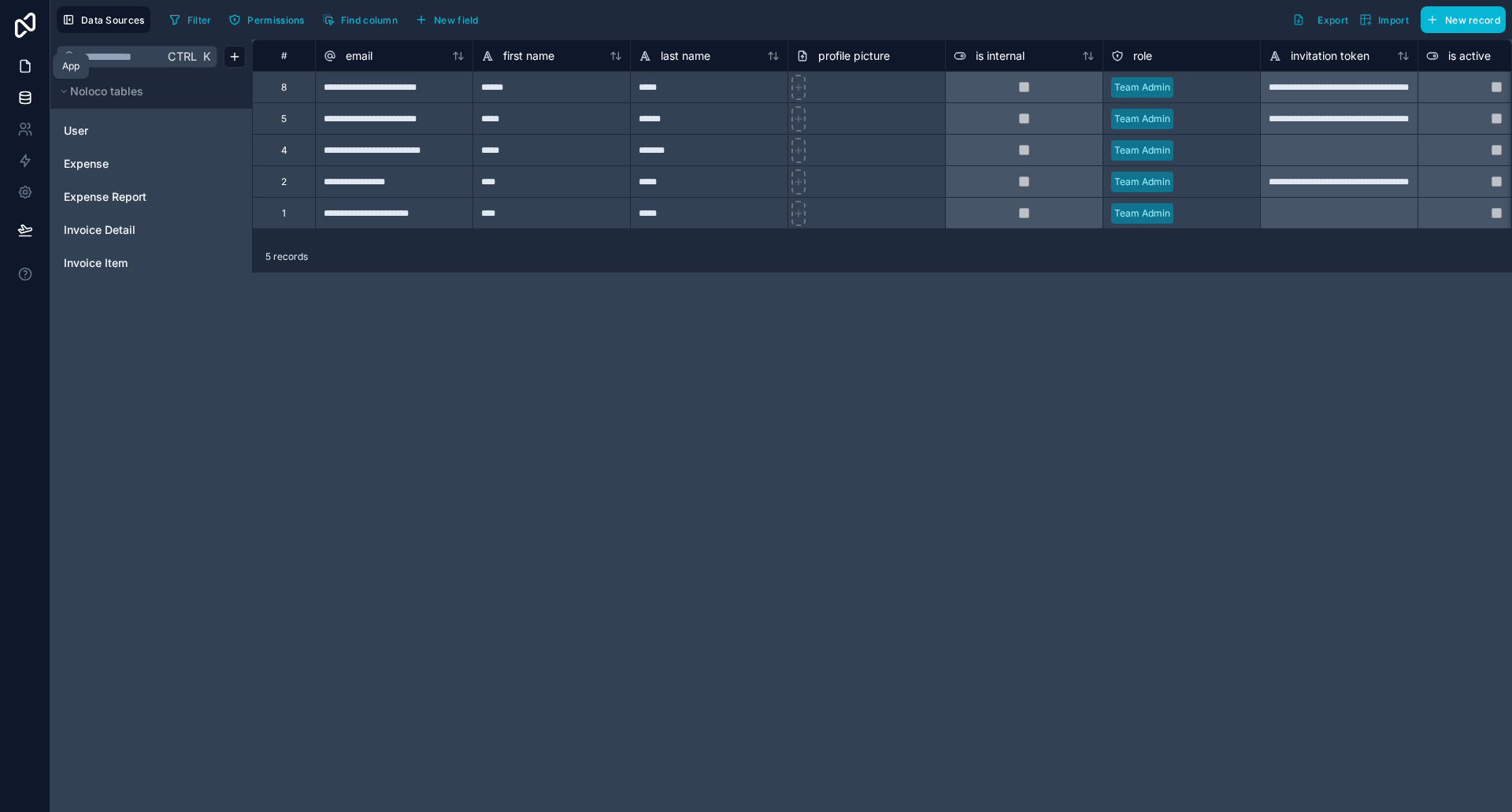
click at [26, 69] on icon at bounding box center [26, 66] width 16 height 16
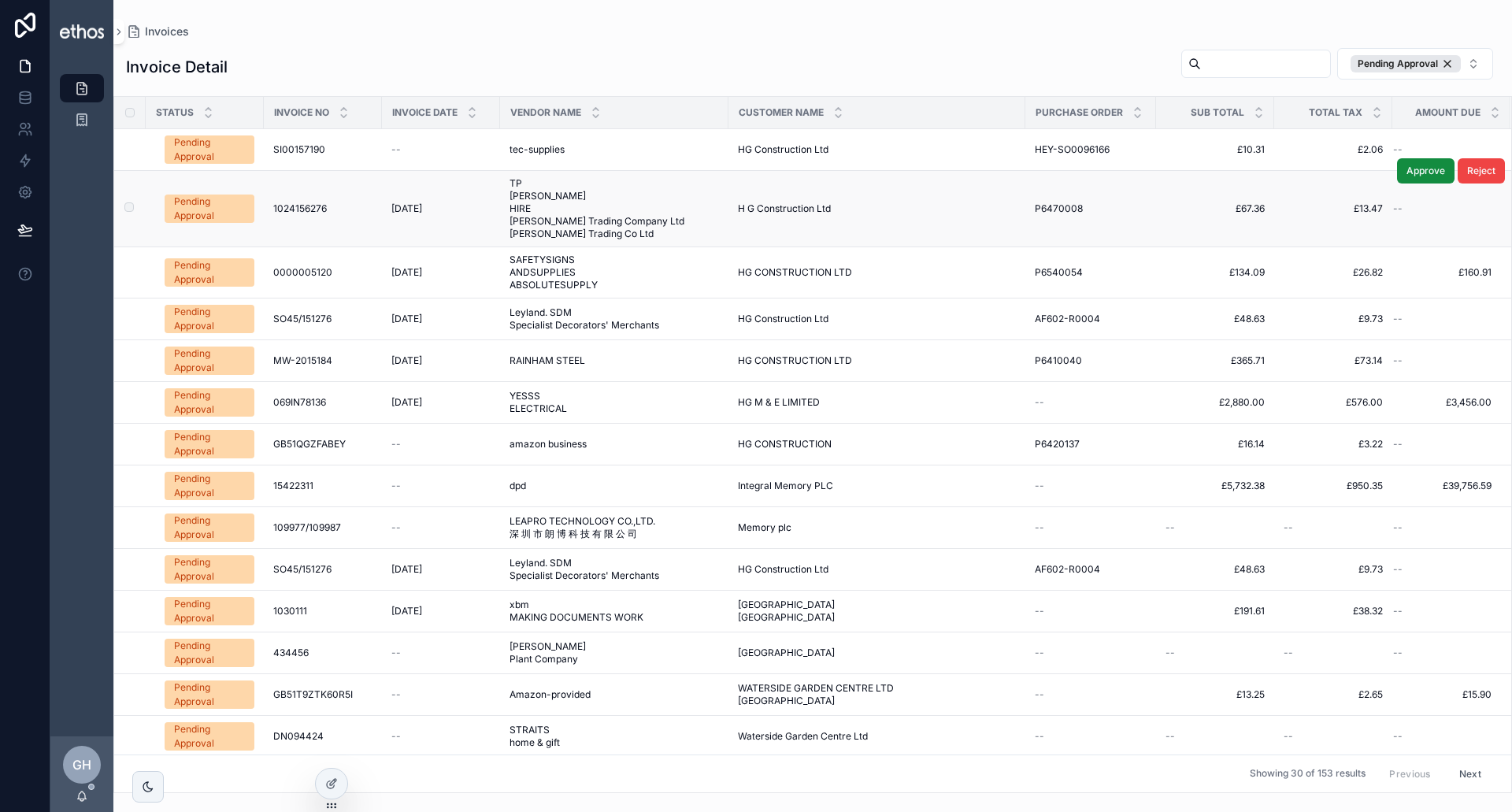
click at [209, 207] on div "Pending Approval" at bounding box center [210, 208] width 71 height 28
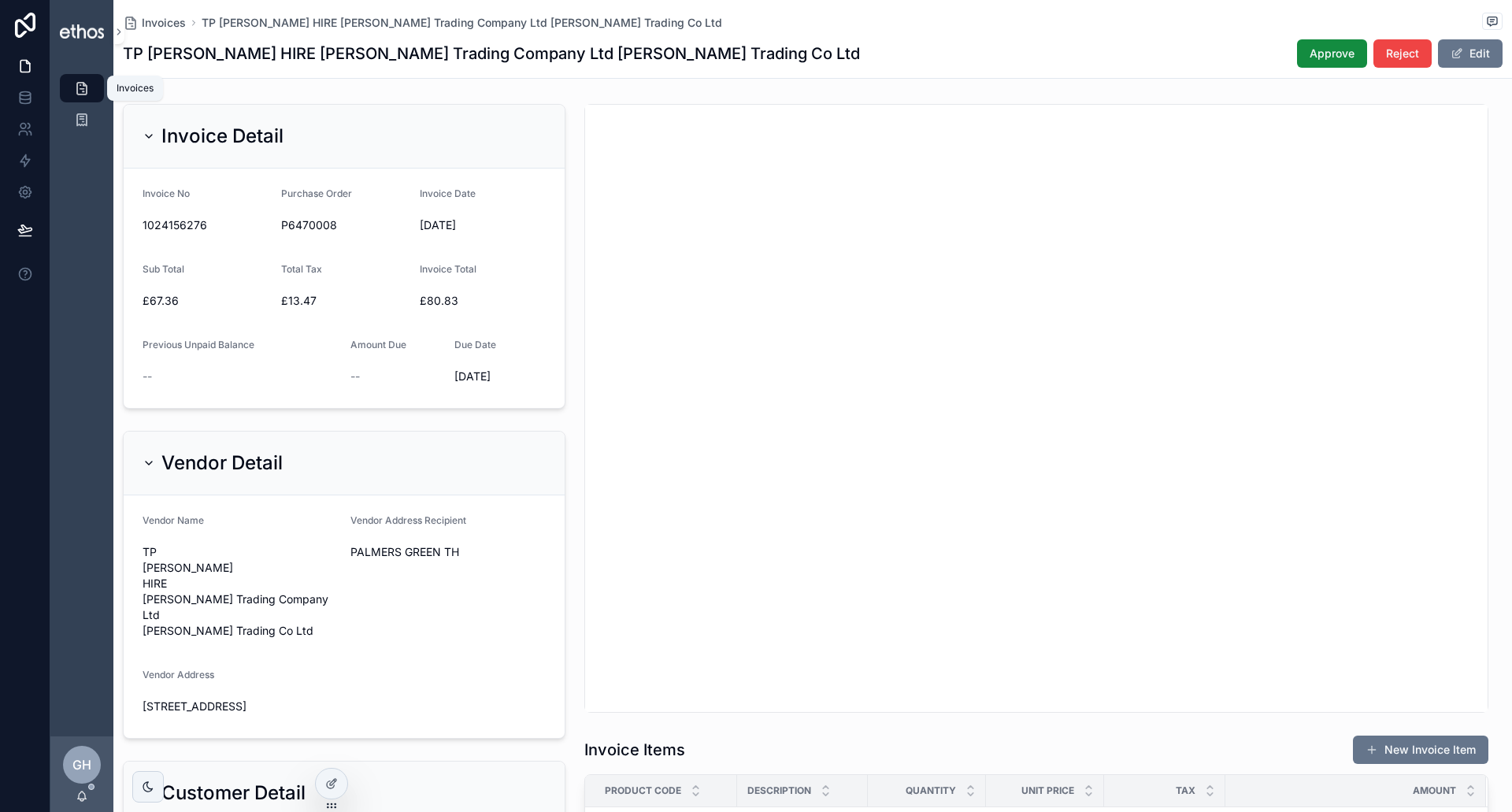
drag, startPoint x: 72, startPoint y: 86, endPoint x: 82, endPoint y: 90, distance: 10.8
click at [72, 86] on div "Invoices" at bounding box center [82, 89] width 26 height 26
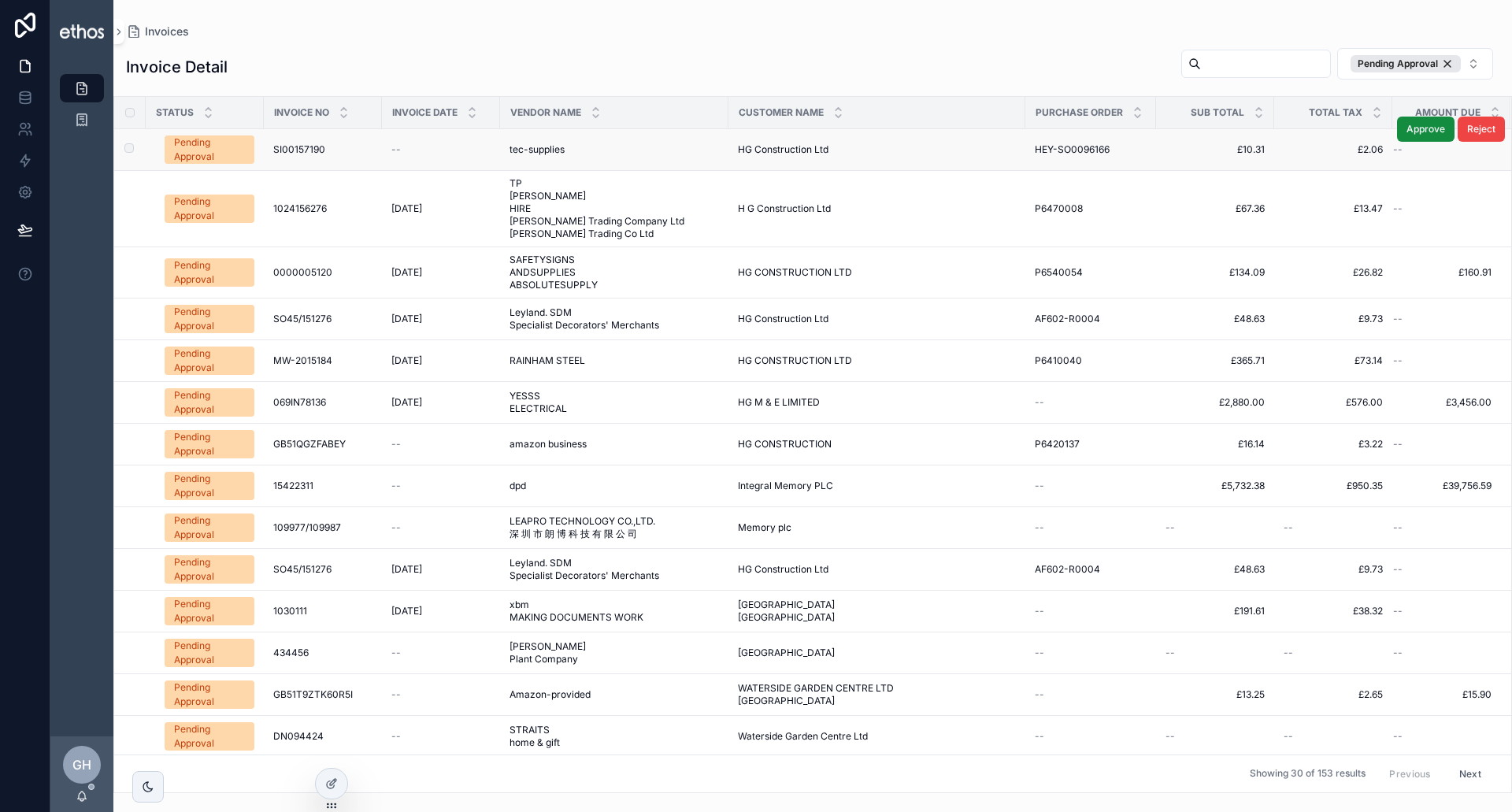
click at [218, 151] on div "Pending Approval" at bounding box center [210, 149] width 71 height 28
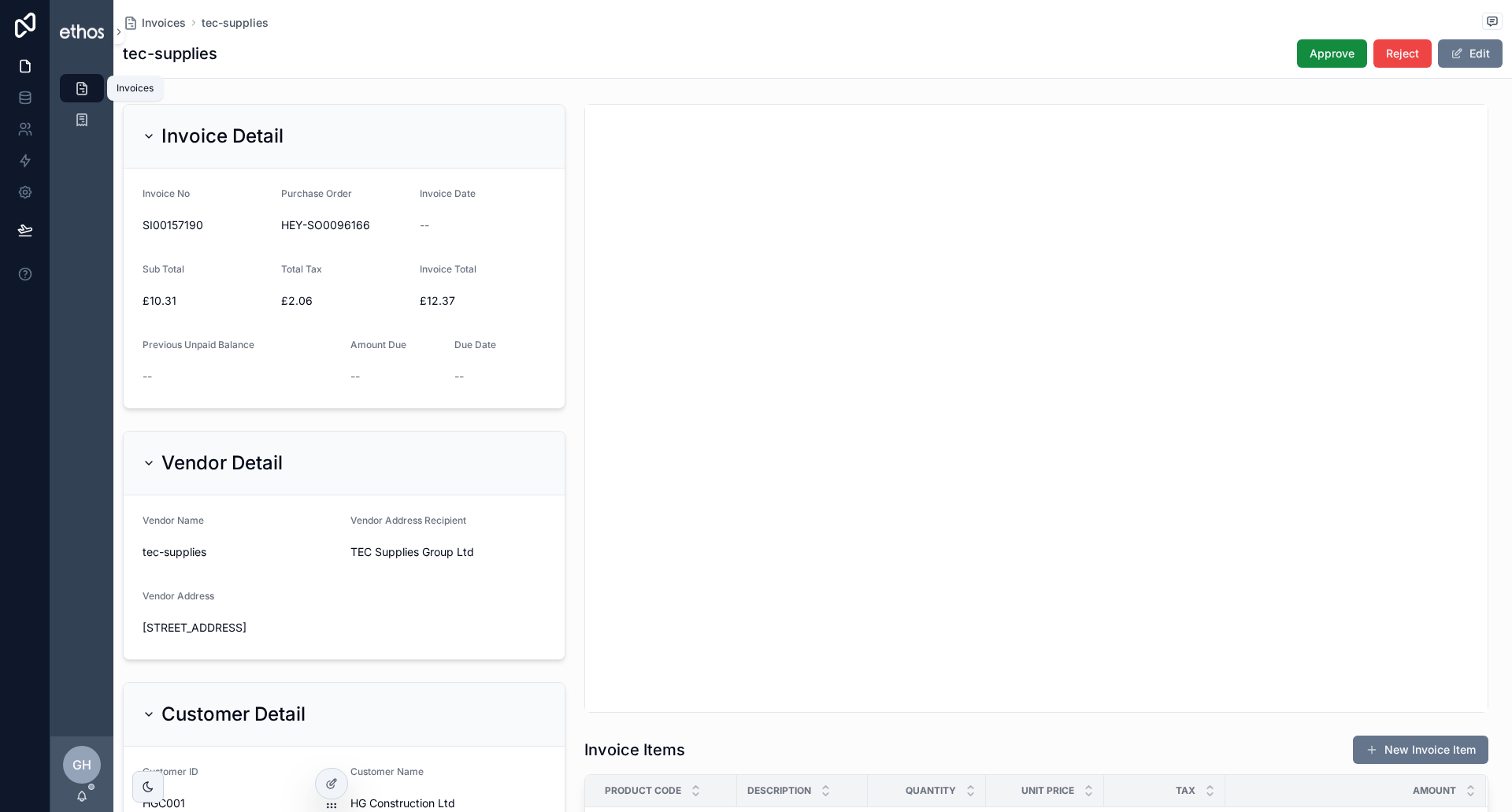
click at [82, 91] on icon "scrollable content" at bounding box center [82, 88] width 16 height 16
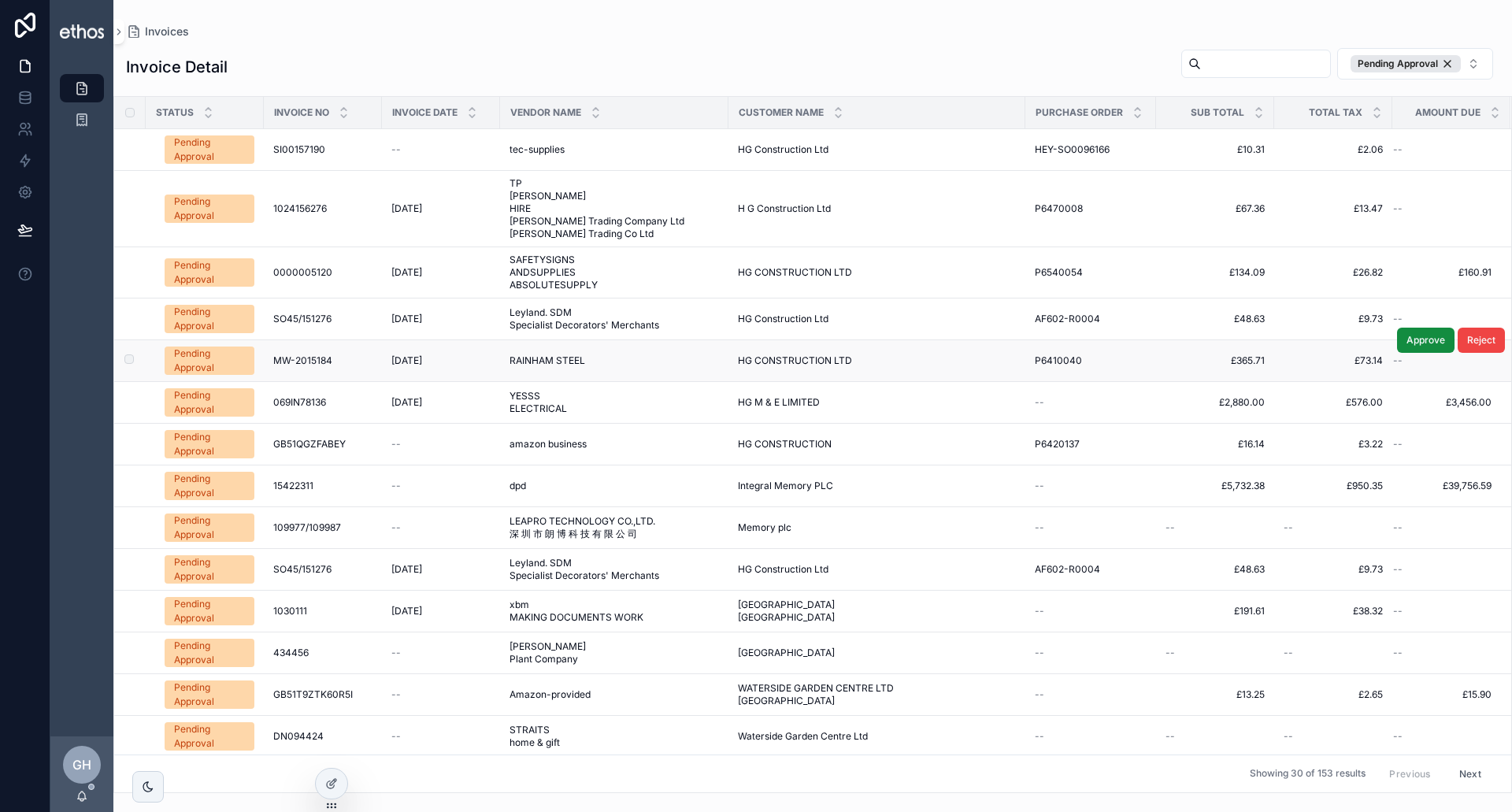
click at [206, 358] on div "Pending Approval" at bounding box center [210, 360] width 71 height 28
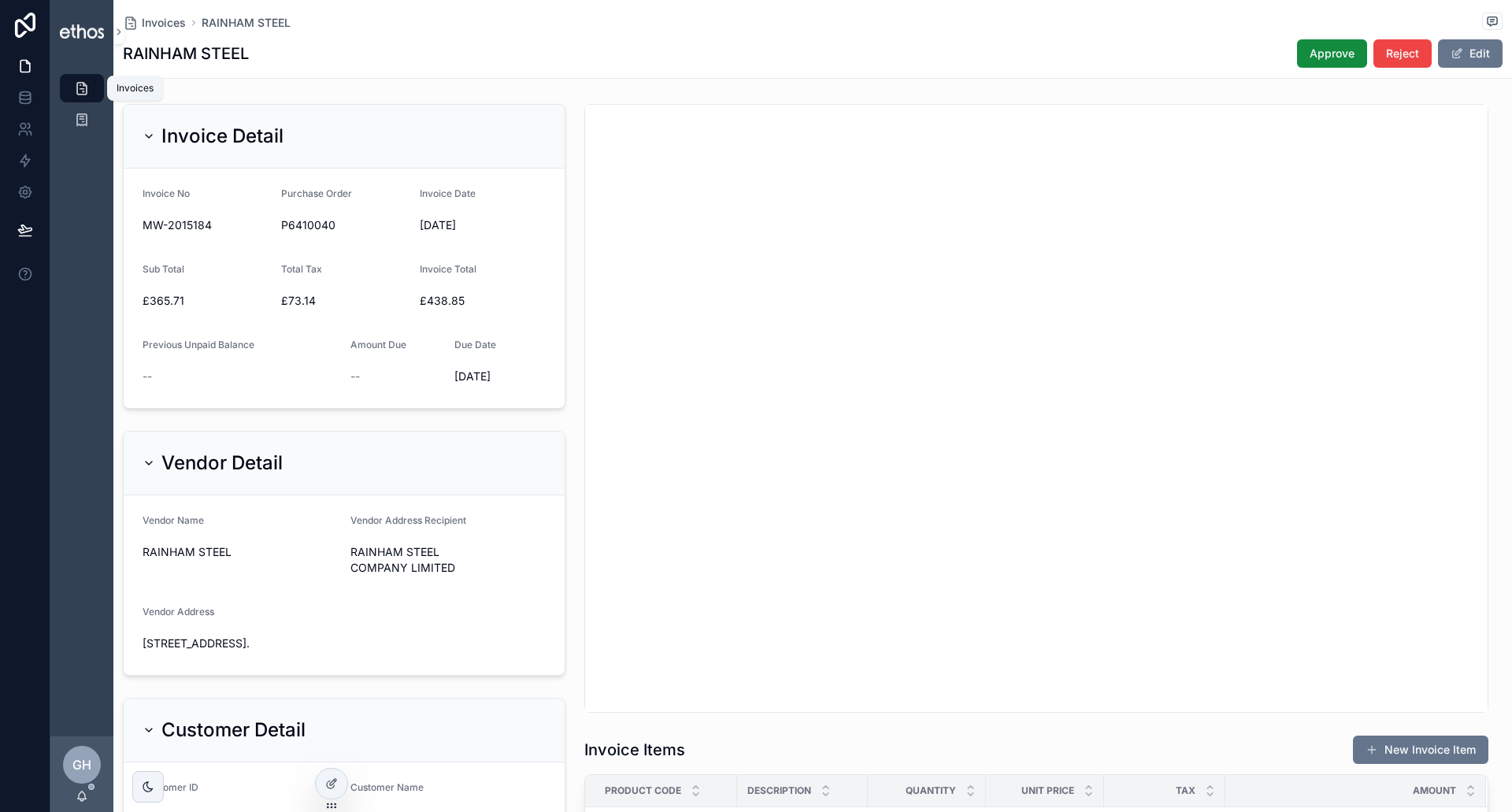
click at [77, 89] on icon "scrollable content" at bounding box center [82, 88] width 16 height 16
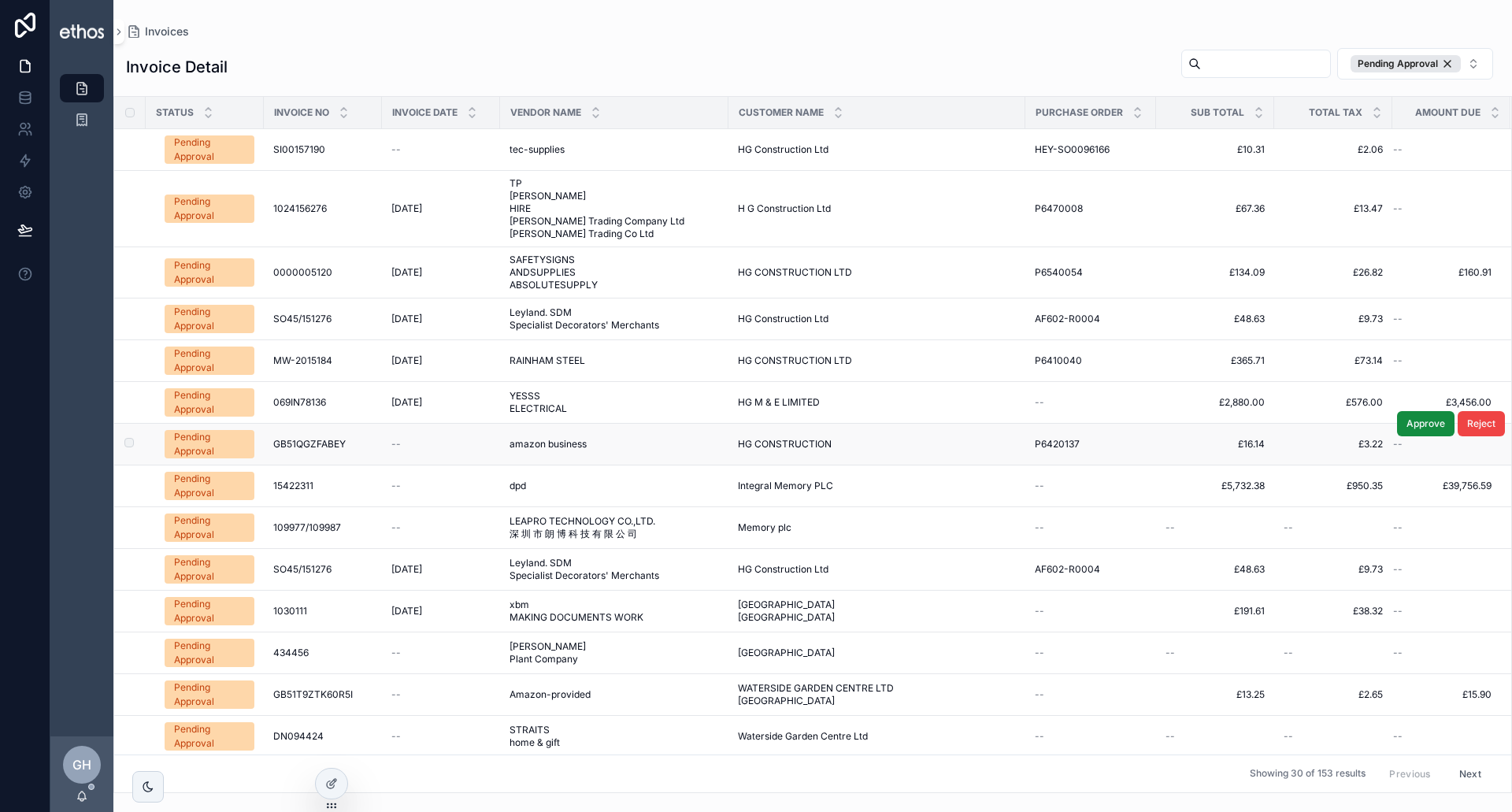
click at [205, 440] on div "Pending Approval" at bounding box center [210, 444] width 71 height 28
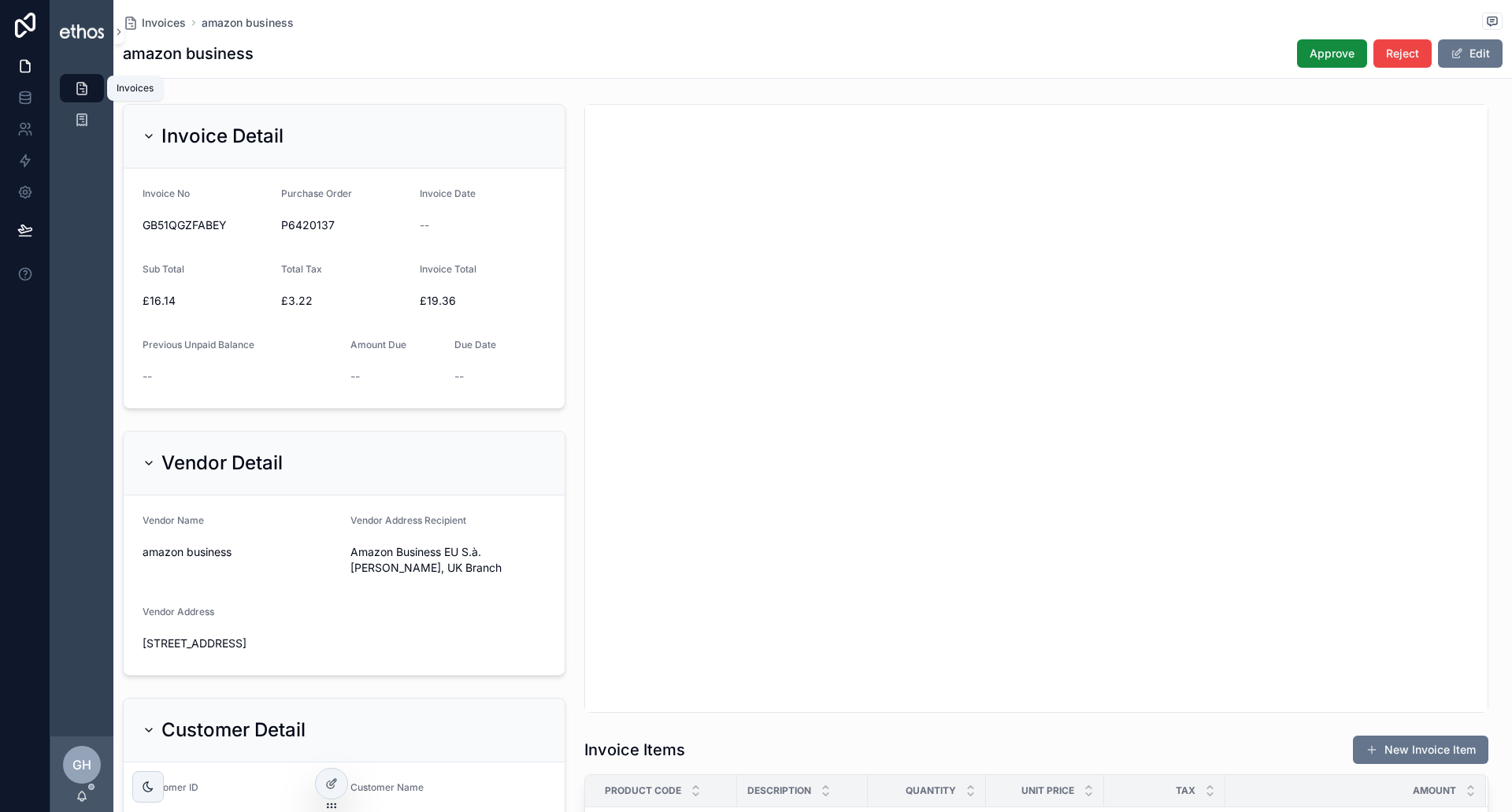
click at [77, 86] on icon "scrollable content" at bounding box center [82, 88] width 16 height 16
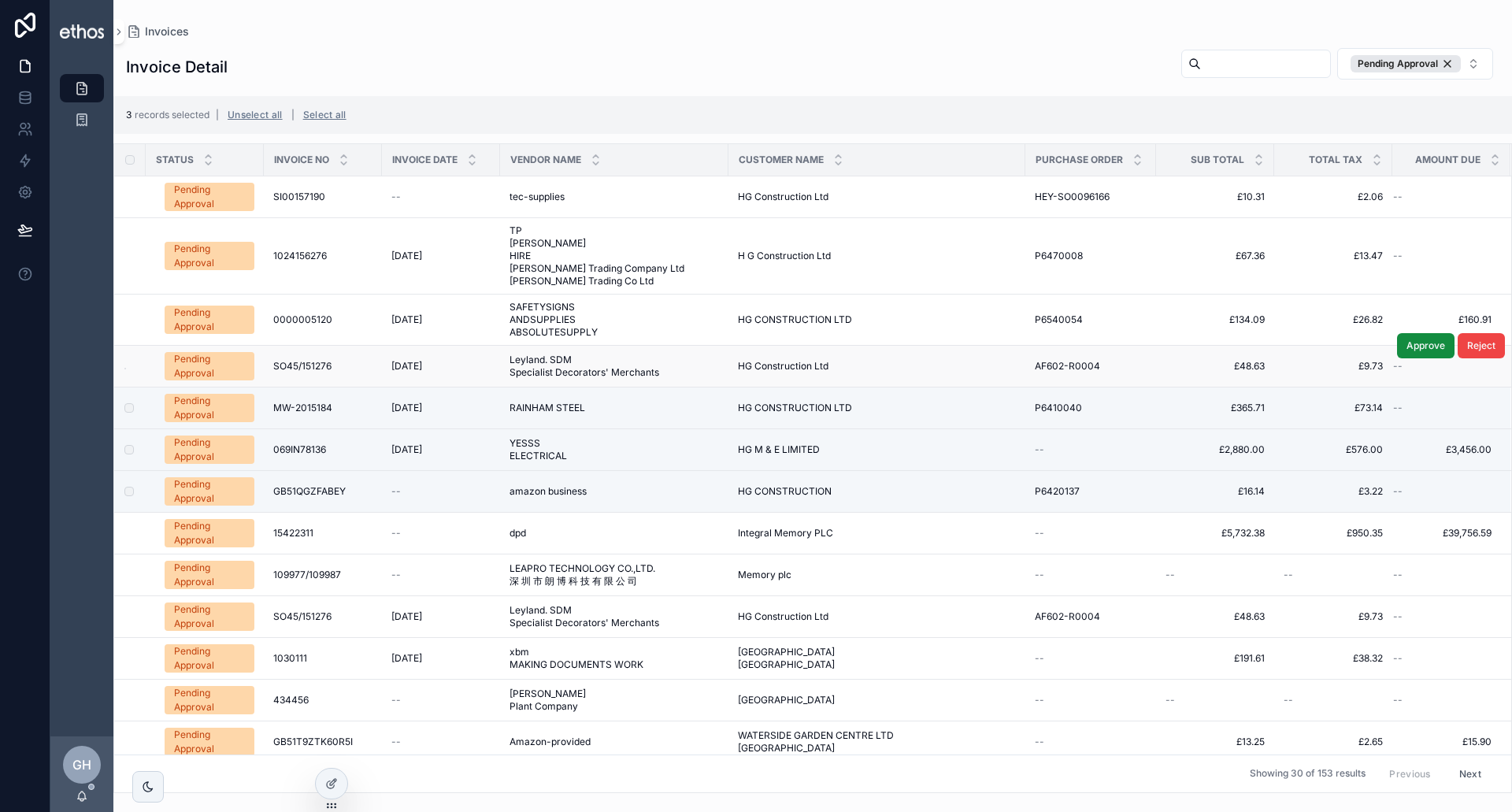
click at [125, 370] on label "scrollable content" at bounding box center [120, 366] width 10 height 13
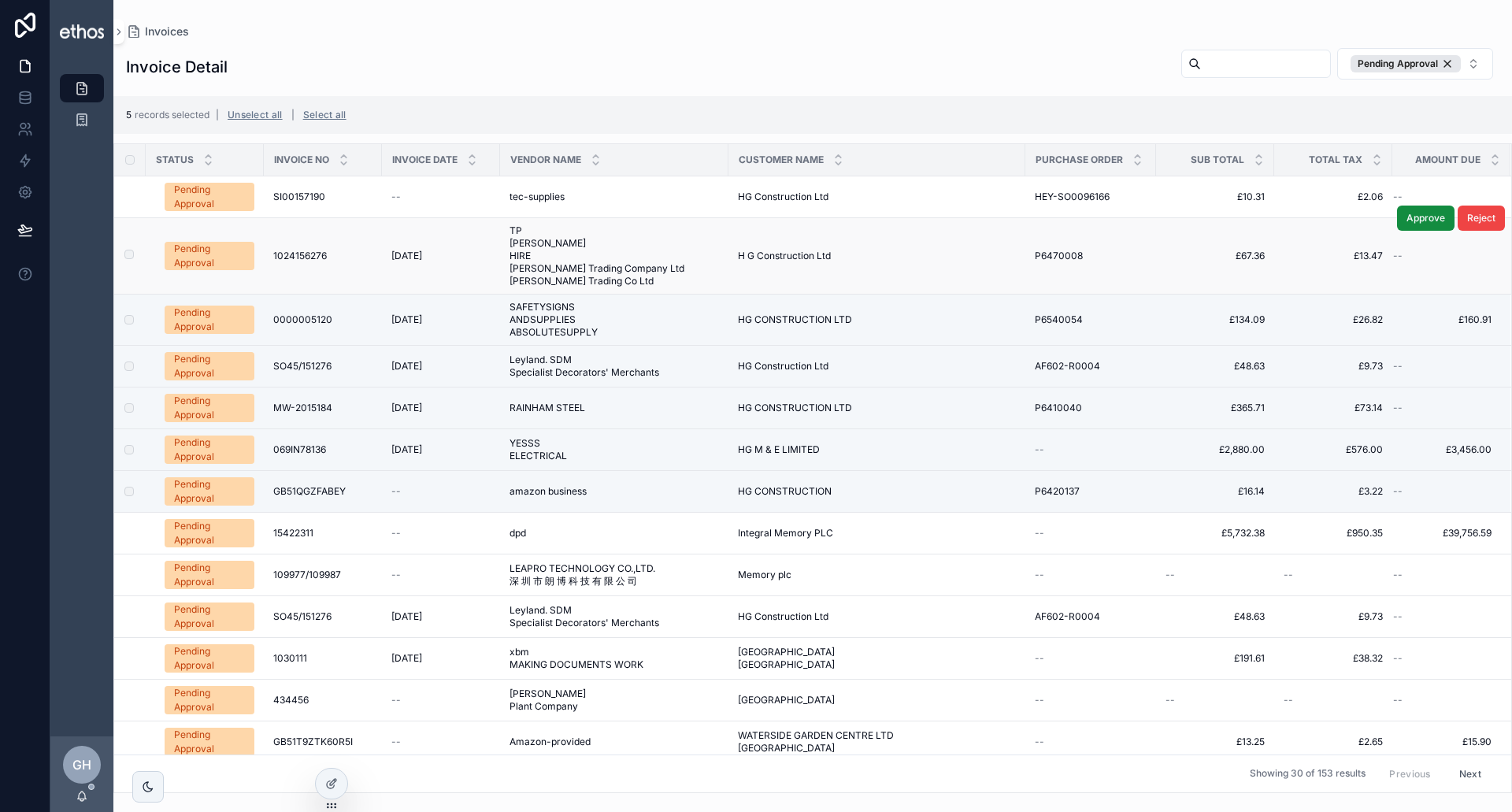
click at [125, 259] on label "scrollable content" at bounding box center [120, 256] width 10 height 13
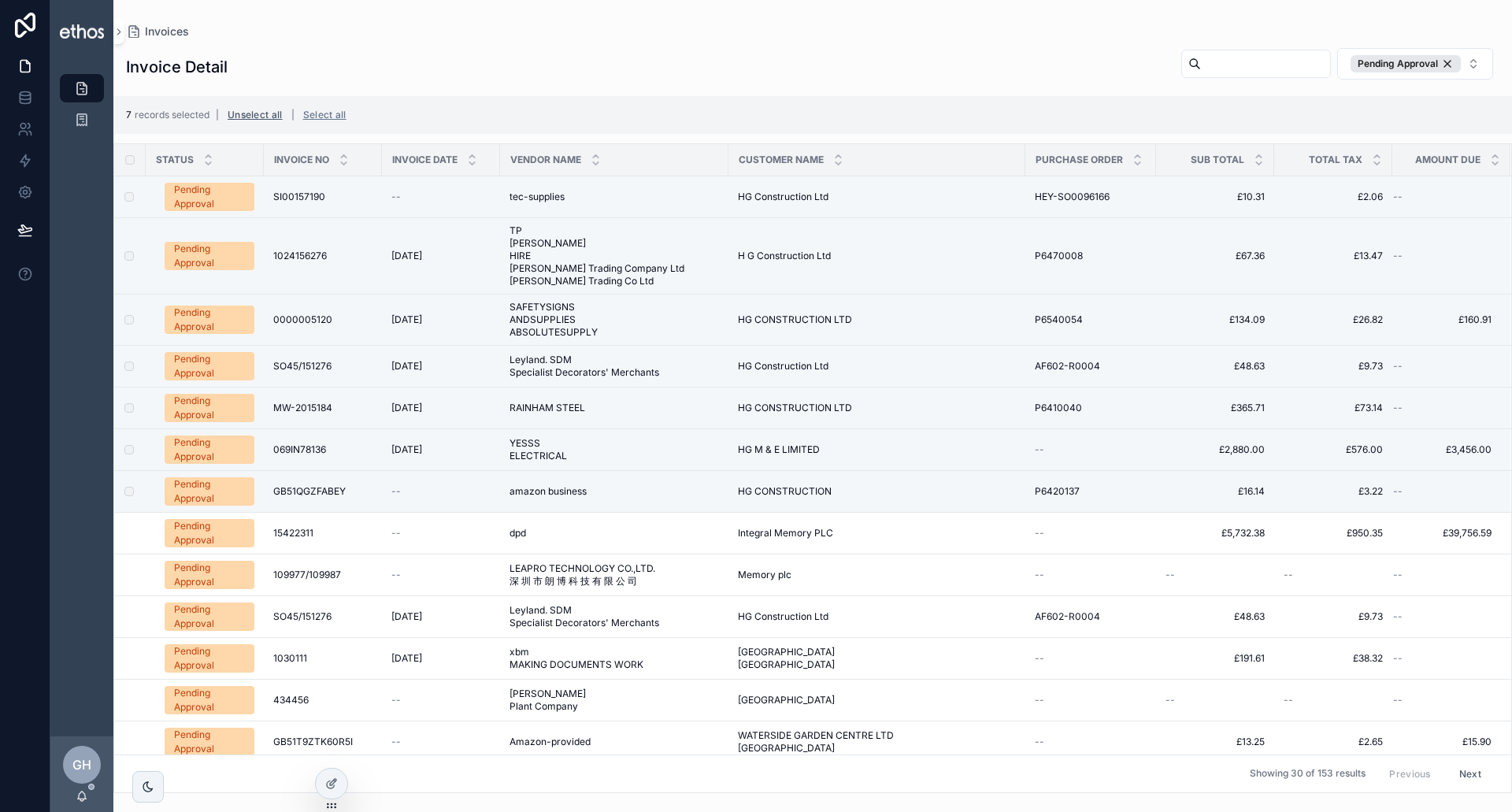
click at [245, 109] on button "Unselect all" at bounding box center [255, 115] width 66 height 26
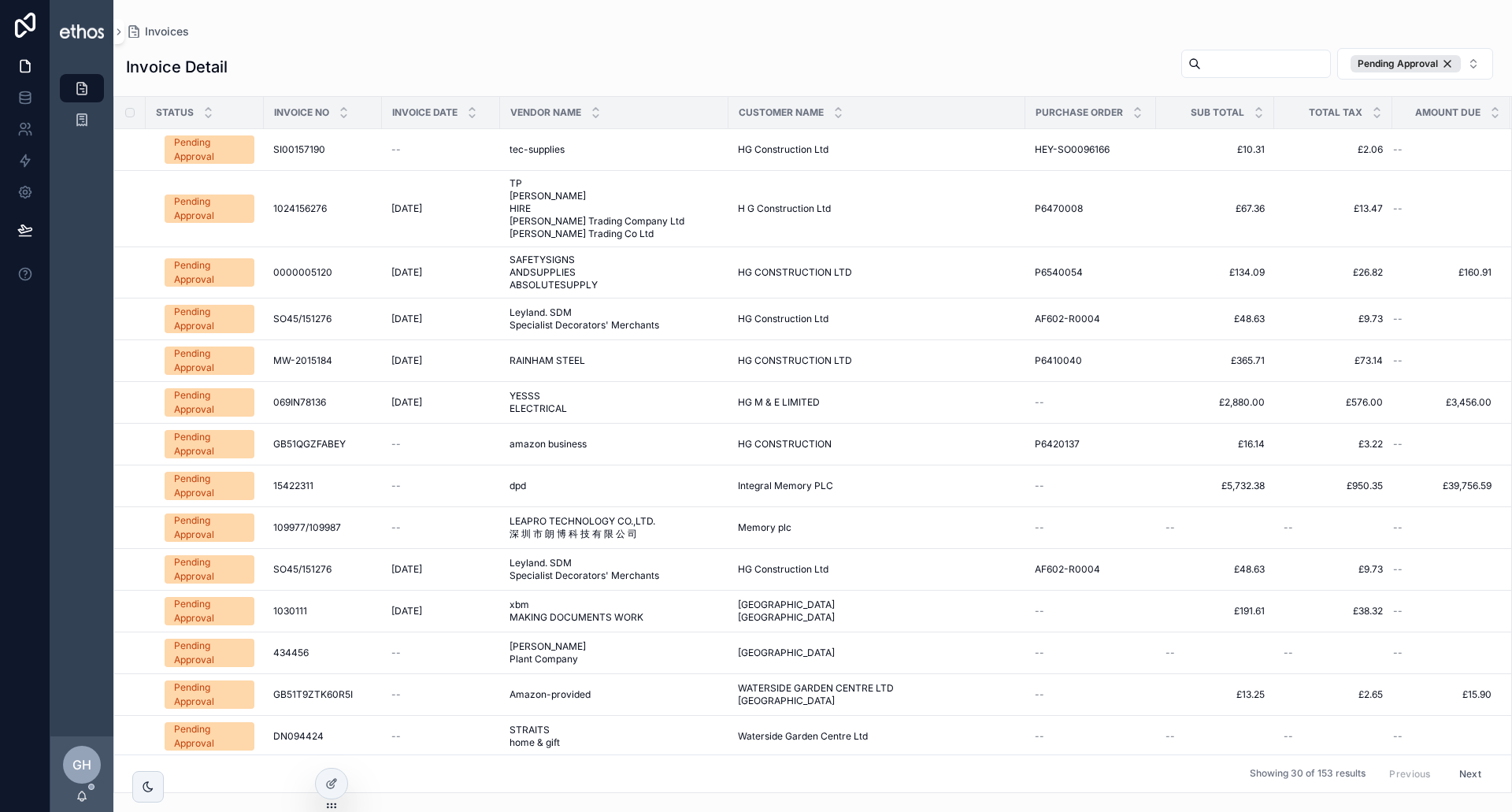
drag, startPoint x: 302, startPoint y: 442, endPoint x: 488, endPoint y: 14, distance: 466.7
click at [486, 0] on div "Invoices Invoice Detail Pending Approval Status Invoice No Invoice Date Vendor …" at bounding box center [813, 396] width 1399 height 793
click at [1467, 424] on span "Reject" at bounding box center [1481, 424] width 28 height 13
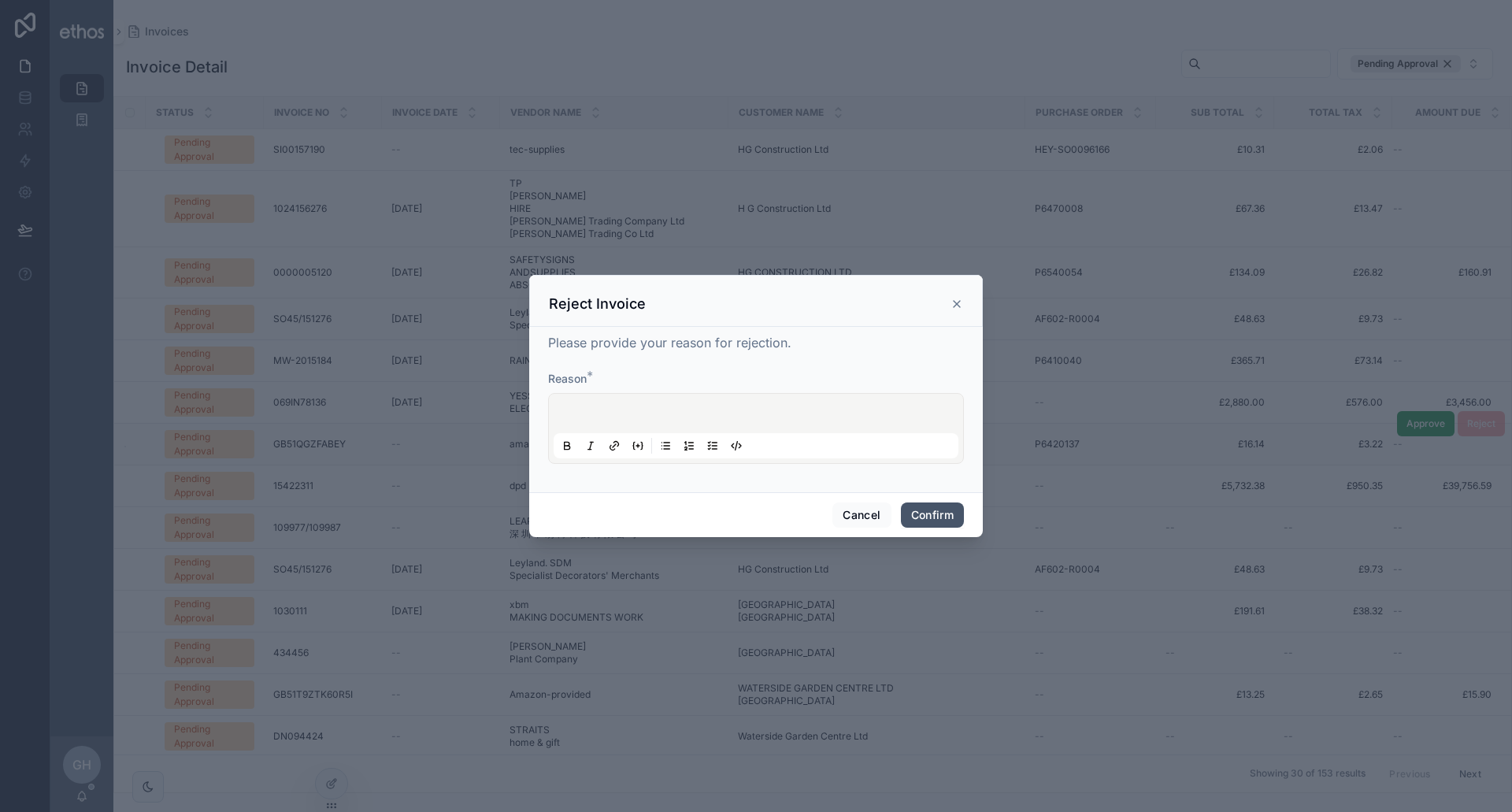
click at [946, 521] on button "Confirm" at bounding box center [932, 515] width 63 height 26
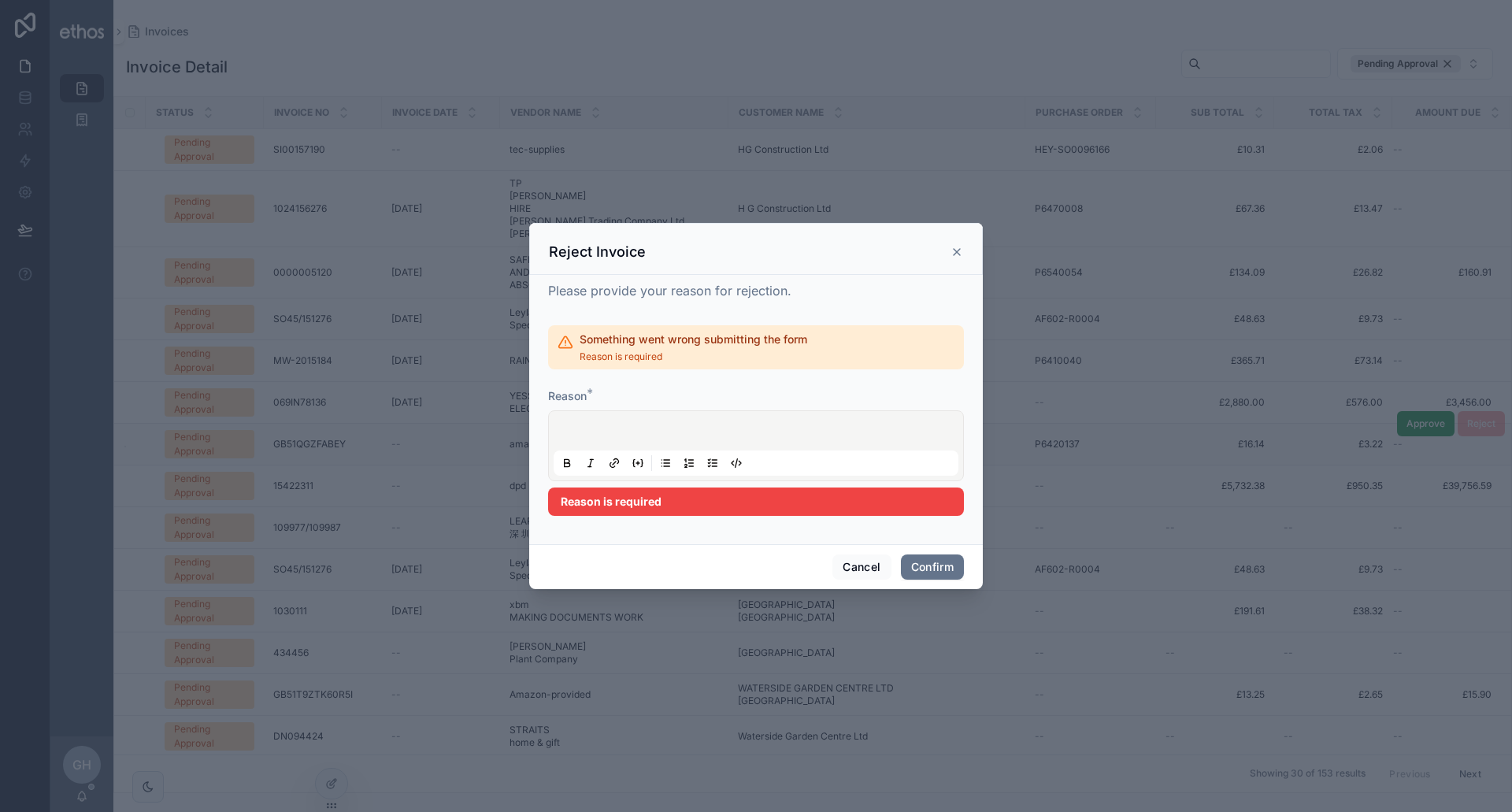
click at [955, 255] on icon at bounding box center [957, 252] width 13 height 13
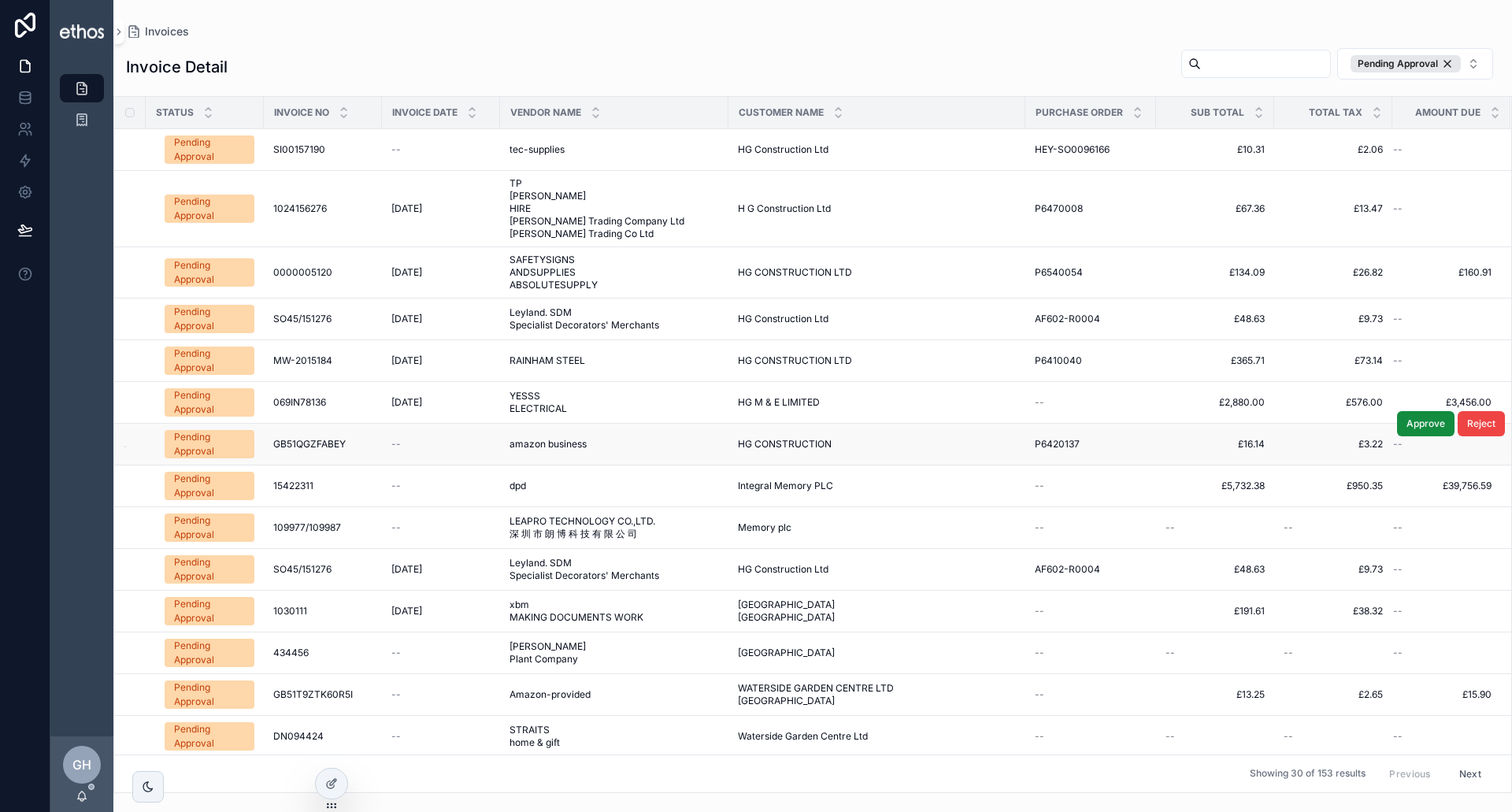
click at [653, 62] on div "Invoice Detail Pending Approval" at bounding box center [813, 66] width 1374 height 39
click at [215, 444] on div "Pending Approval" at bounding box center [210, 444] width 71 height 28
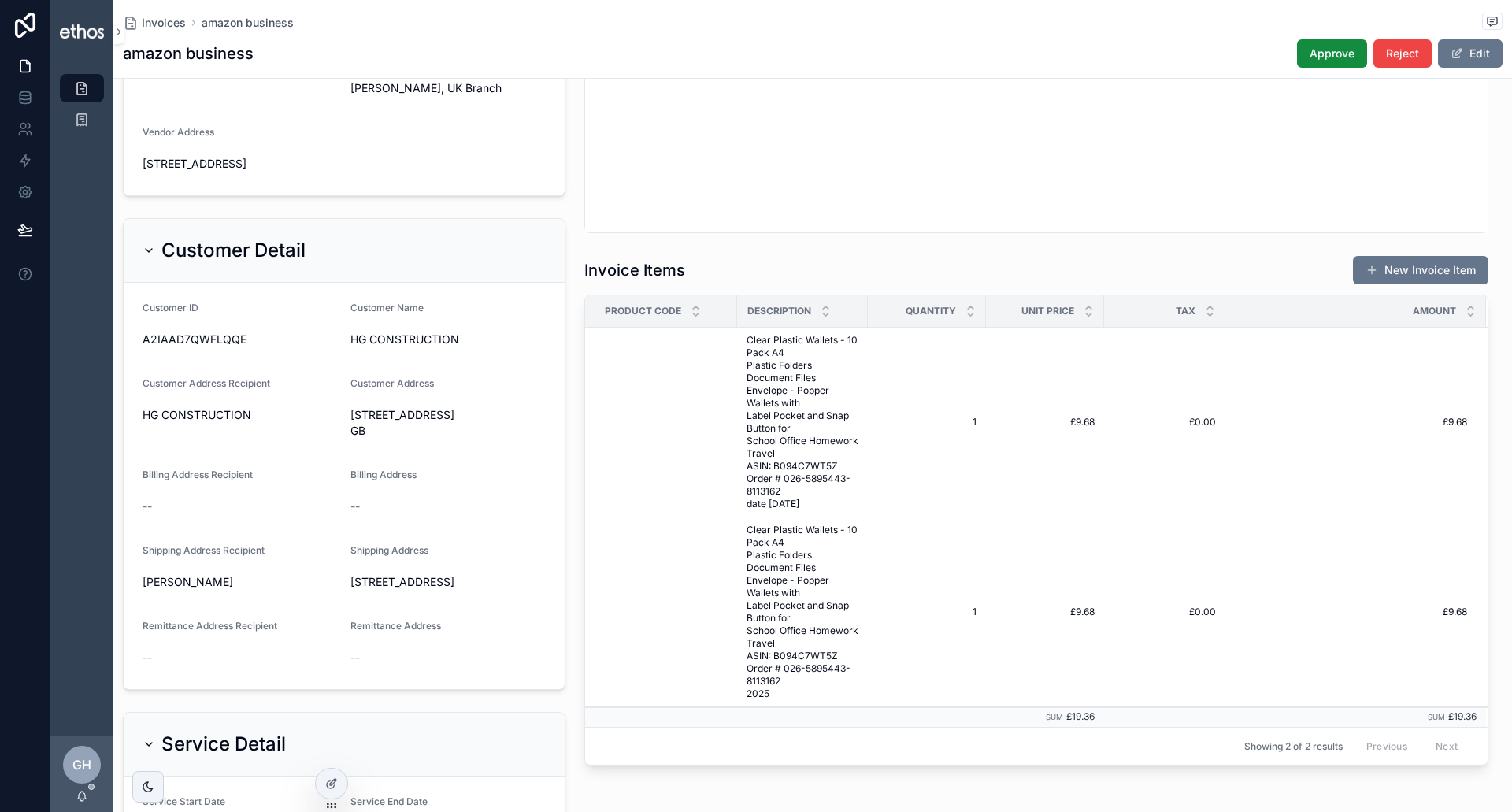
scroll to position [473, 0]
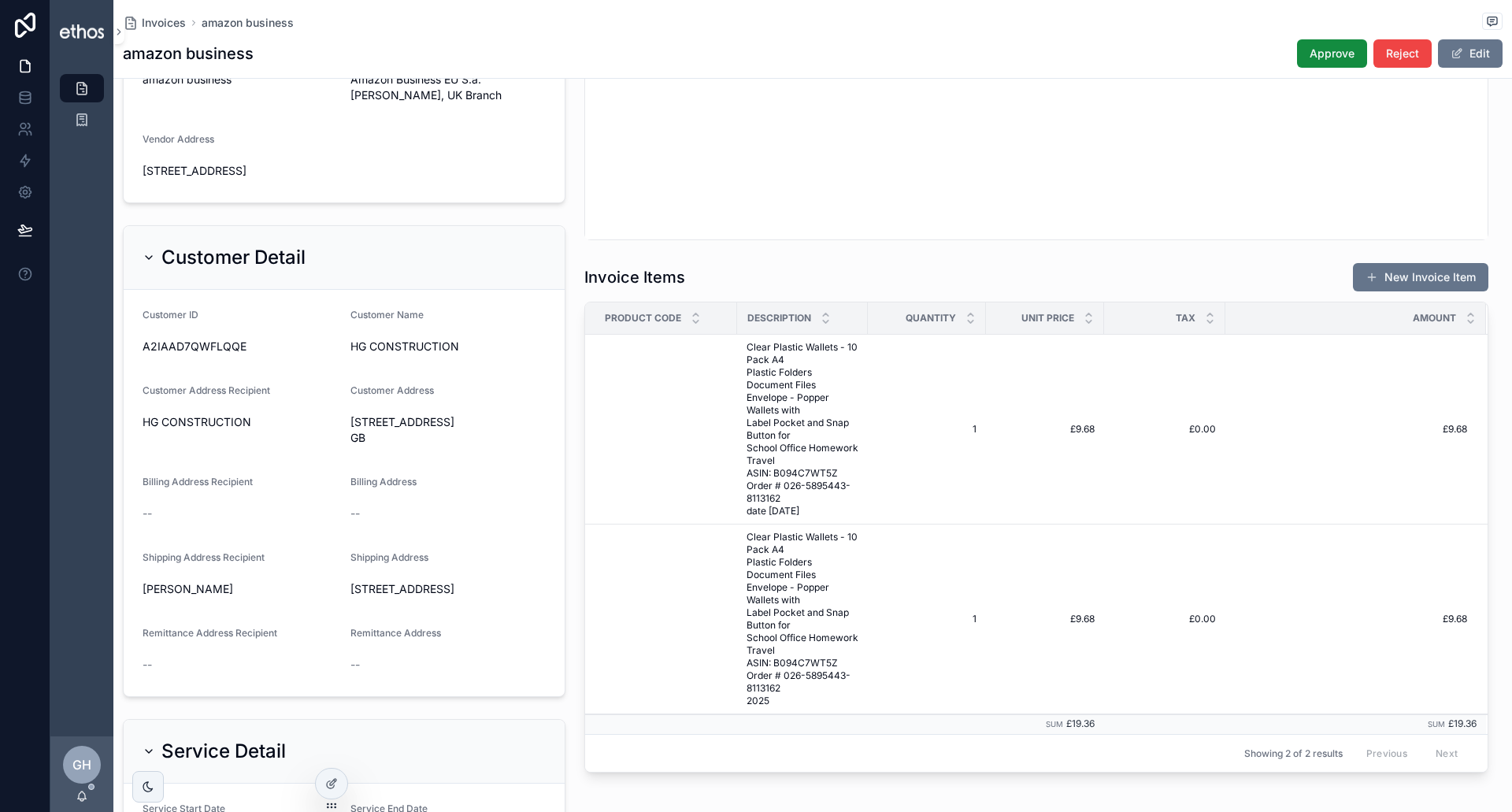
click at [1196, 433] on span "£0.00" at bounding box center [1165, 430] width 102 height 13
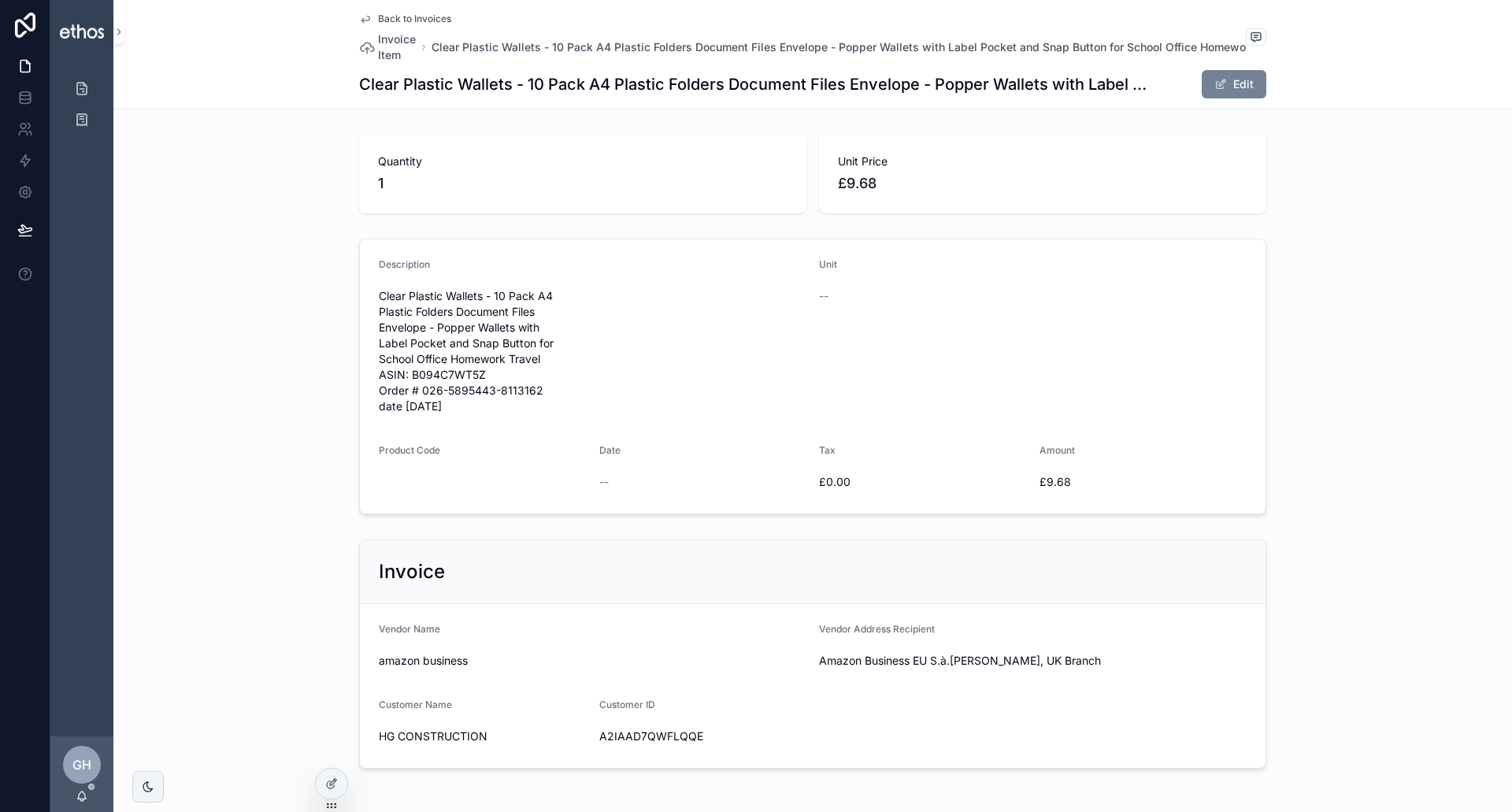
click at [1233, 86] on button "Edit" at bounding box center [1234, 84] width 65 height 28
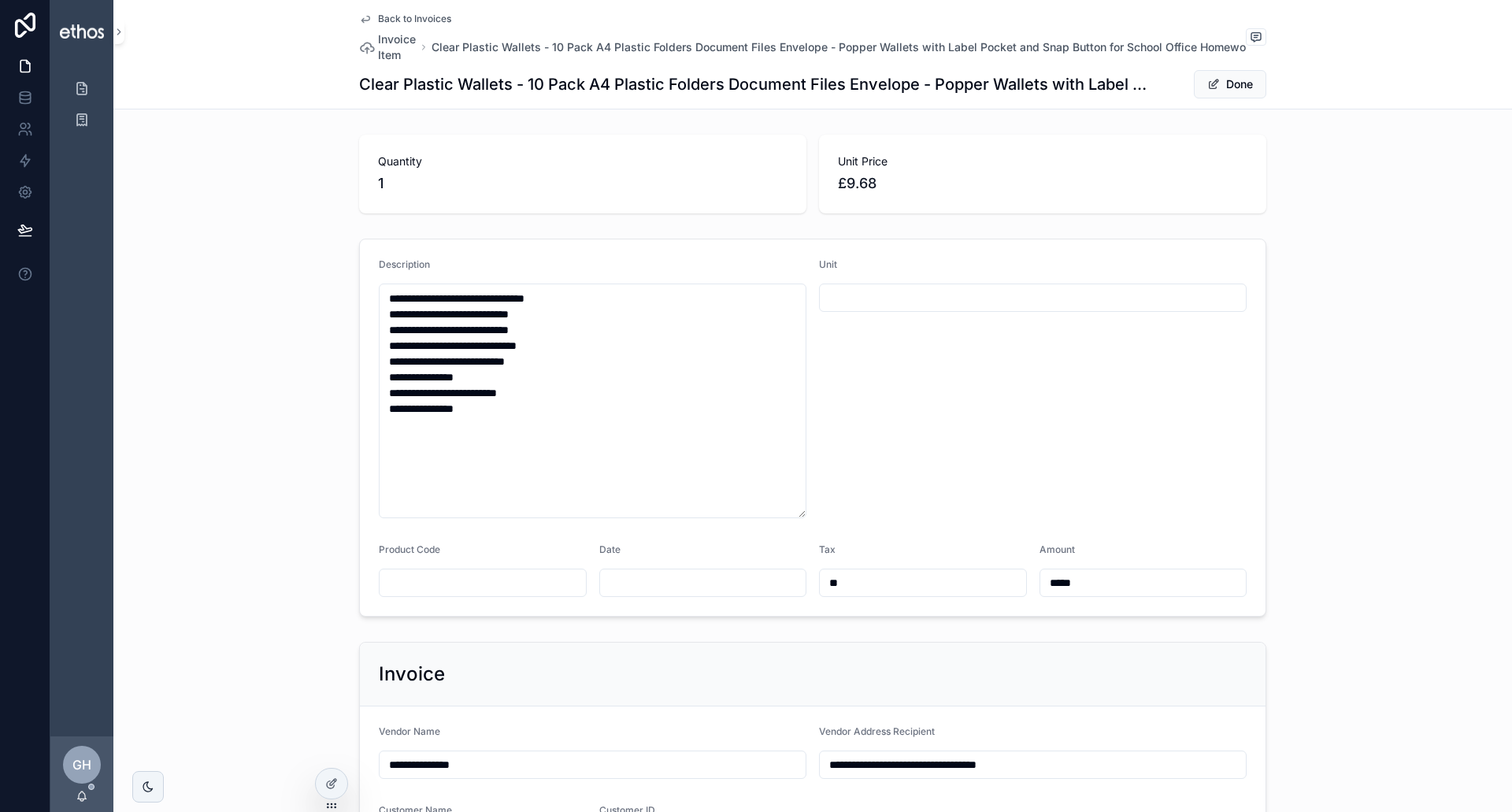
scroll to position [78, 0]
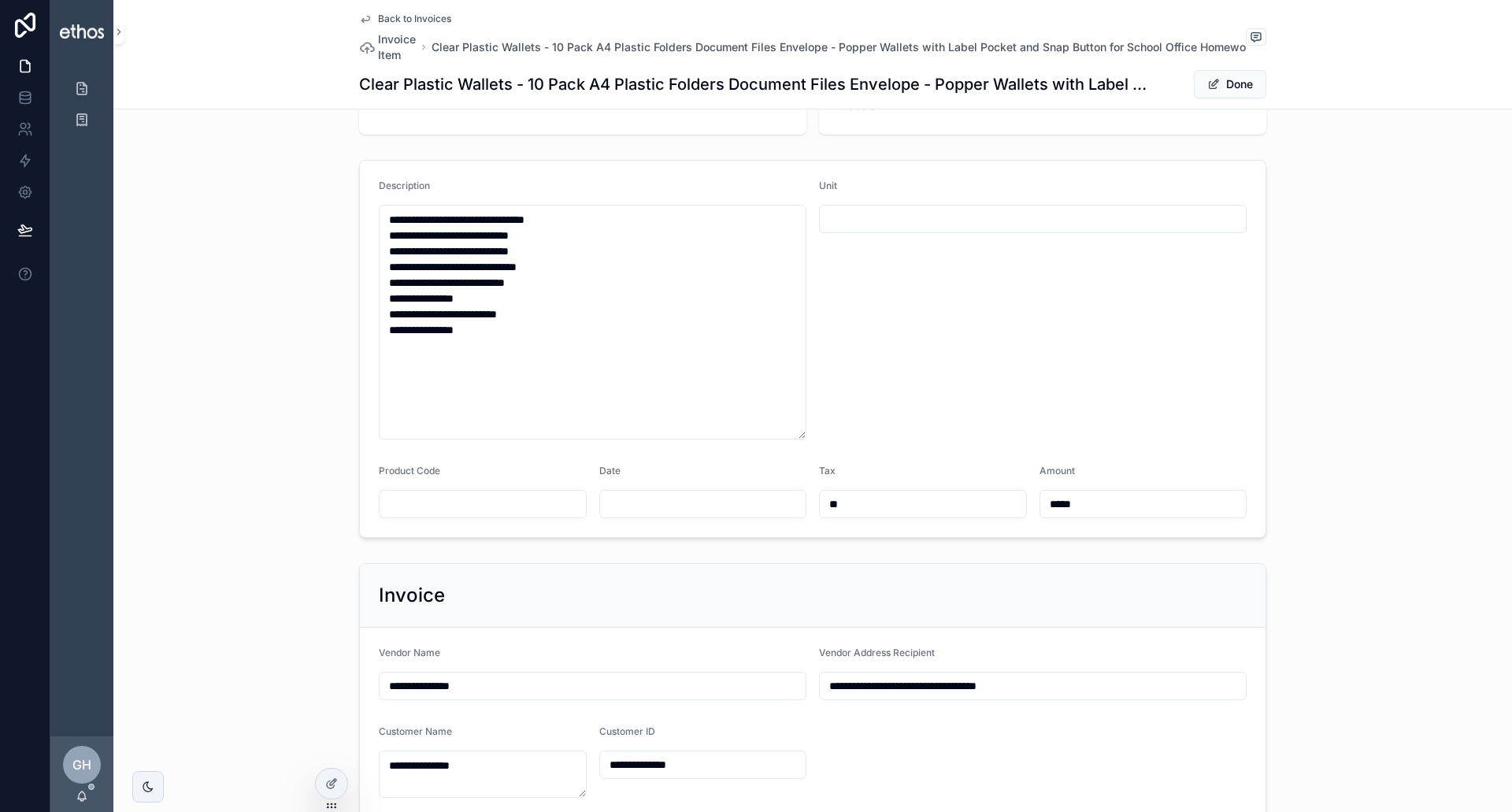
click at [913, 218] on input "scrollable content" at bounding box center [1033, 219] width 426 height 22
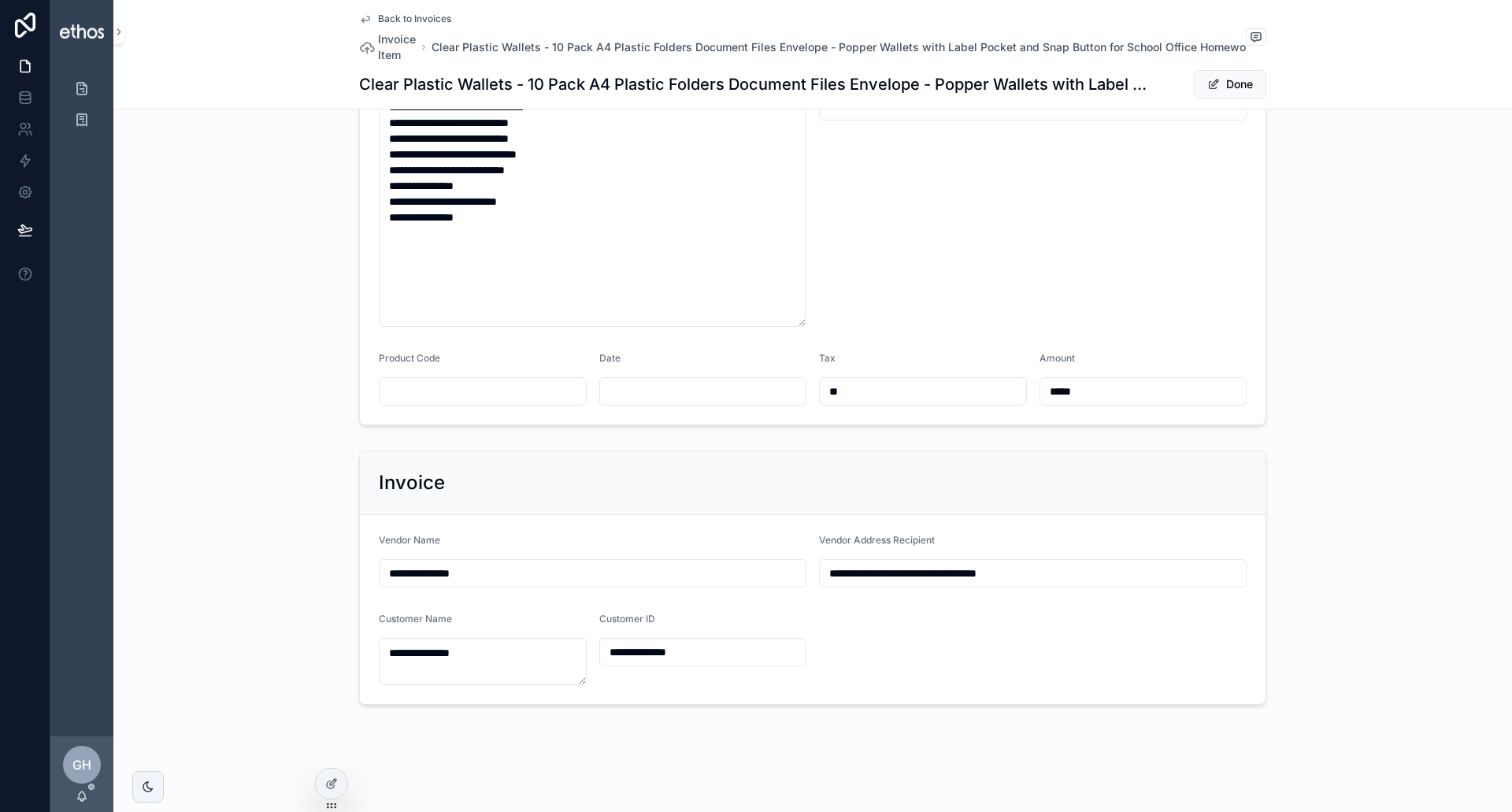
scroll to position [0, 0]
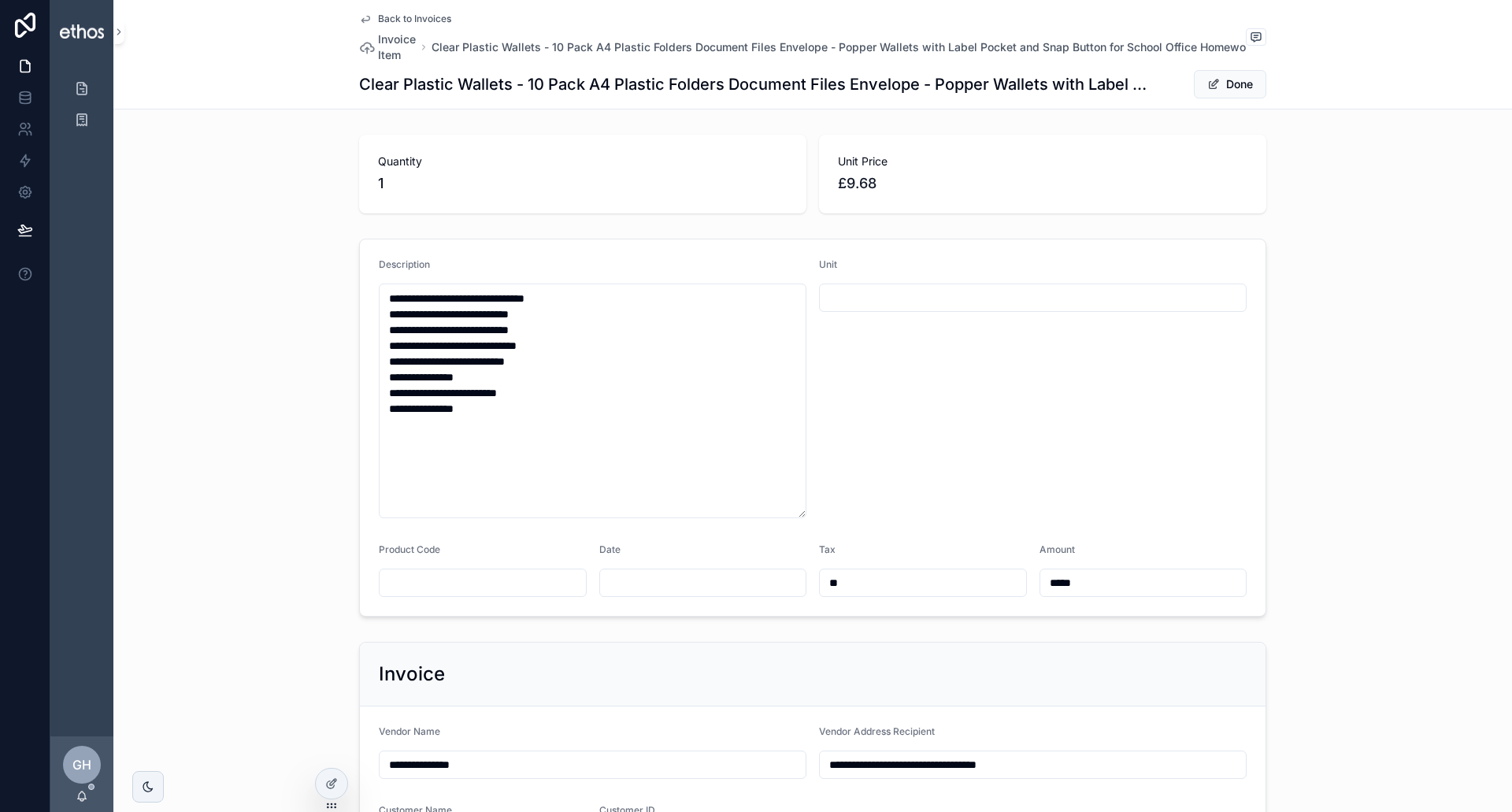
click at [390, 20] on span "Back to Invoices" at bounding box center [415, 19] width 74 height 13
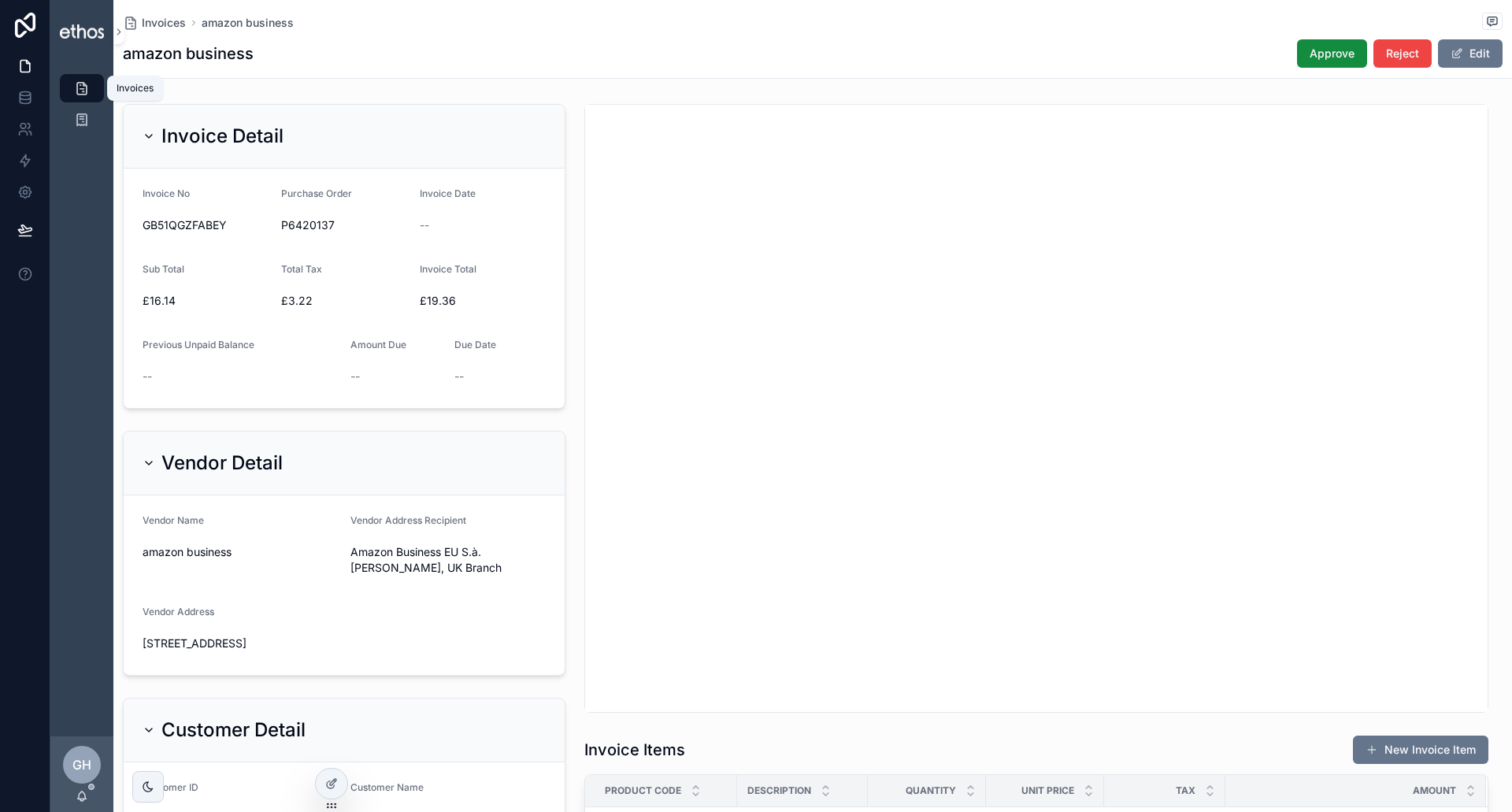
click at [74, 78] on div "Invoices" at bounding box center [82, 89] width 26 height 26
